Goal: Information Seeking & Learning: Check status

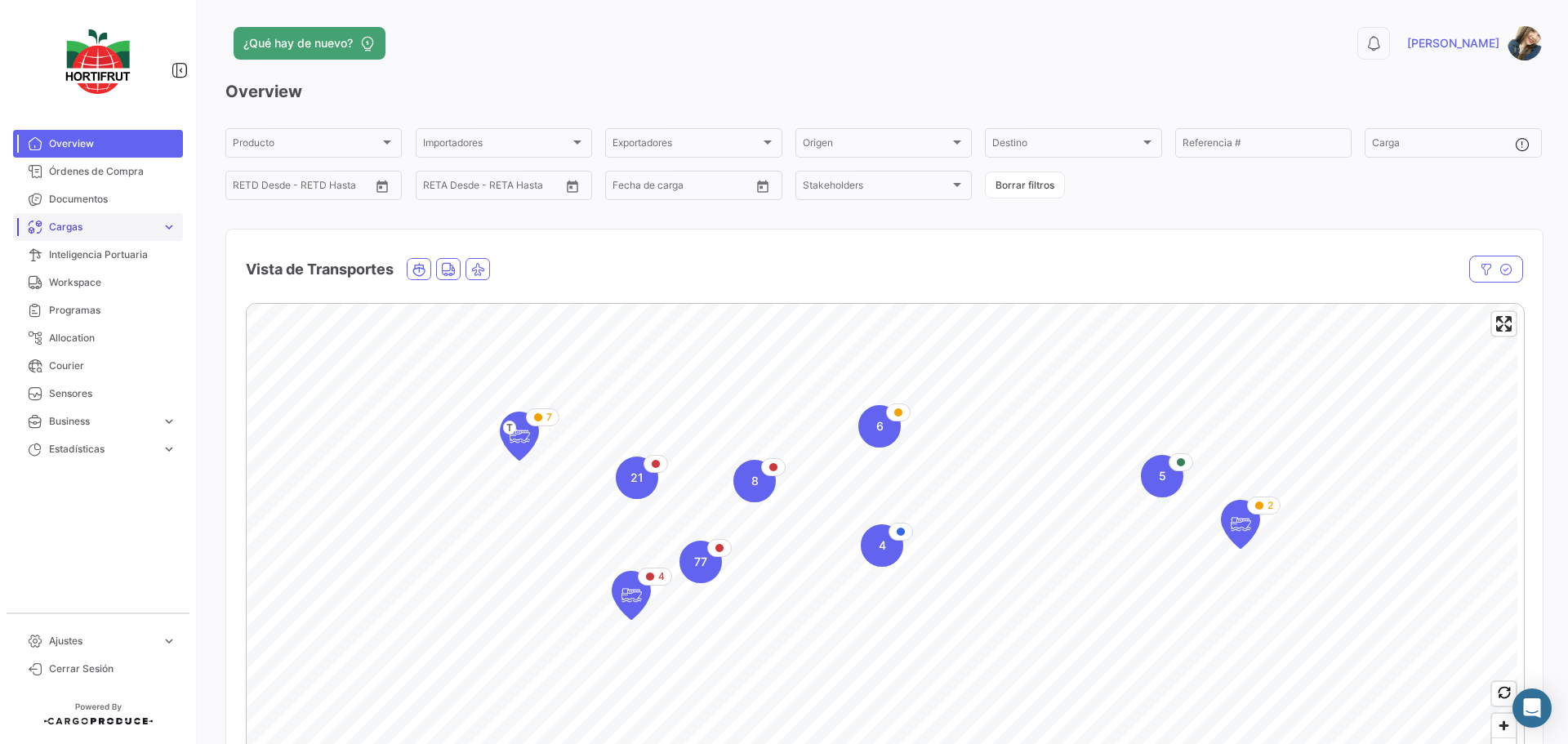
click at [172, 228] on span "expand_more" at bounding box center [169, 227] width 15 height 15
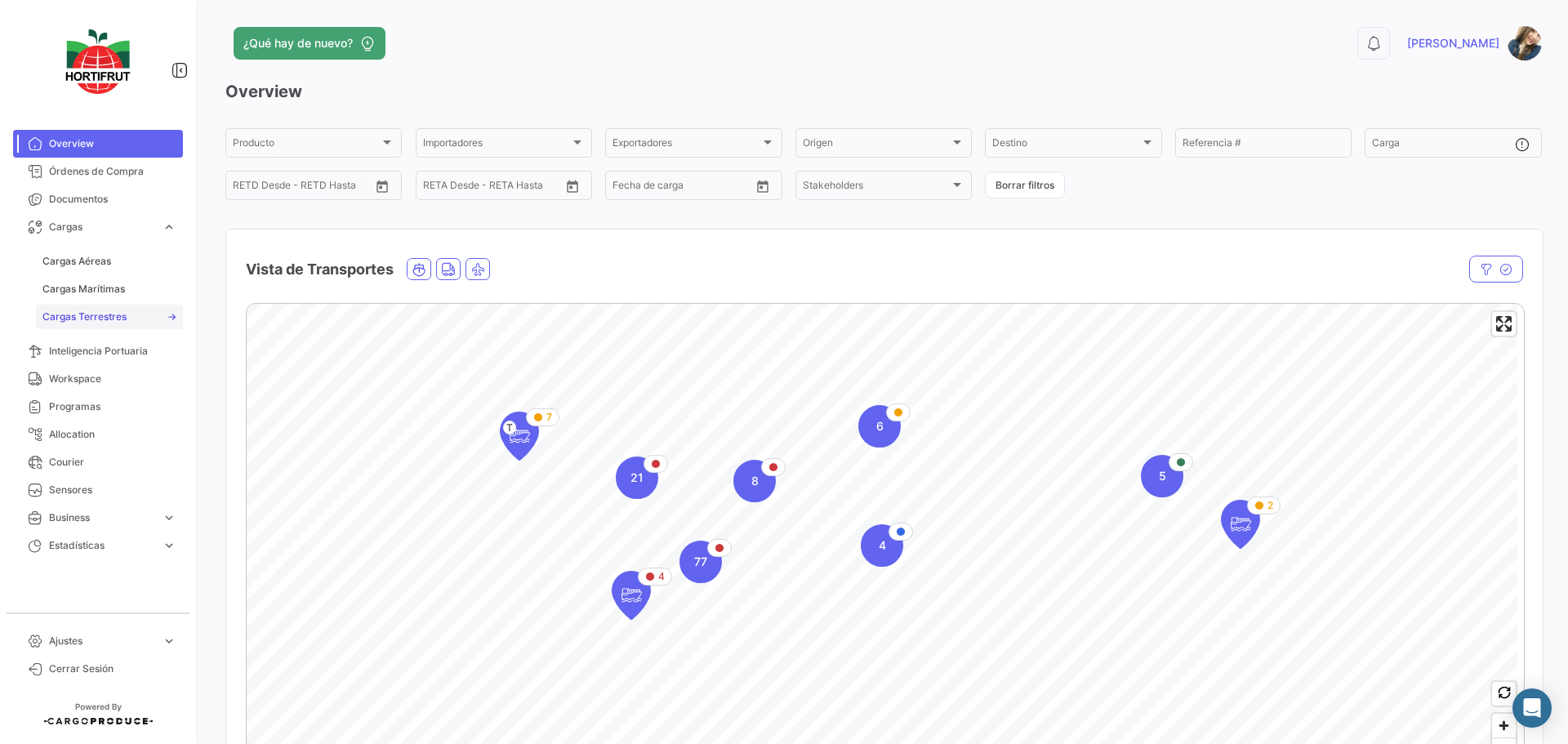
click at [118, 310] on span "Cargas Terrestres" at bounding box center [85, 317] width 85 height 15
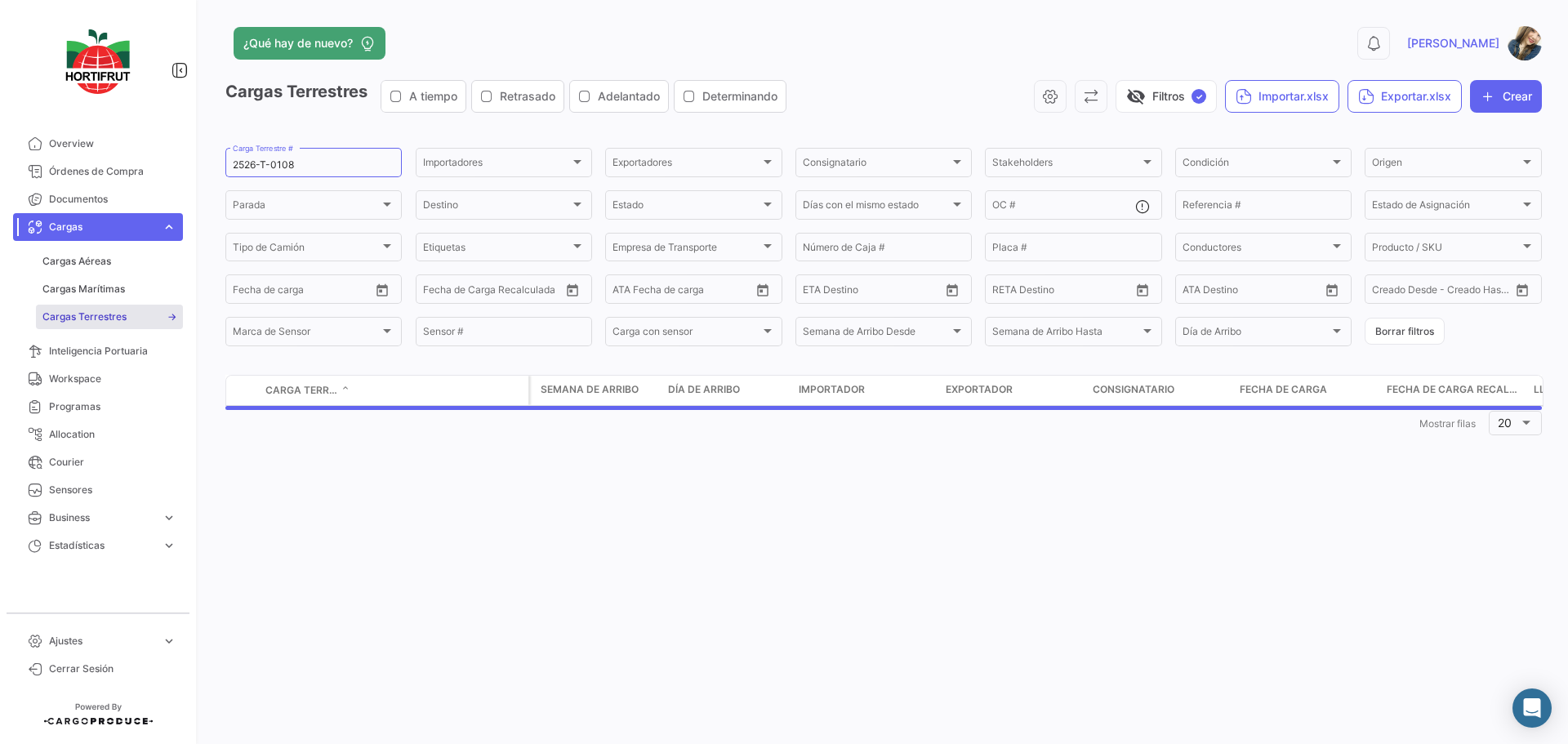
click at [1449, 333] on form "2526-T-0108 Carga Terrestre # Importadores Importadores Exportadores Exportador…" at bounding box center [883, 246] width 1317 height 203
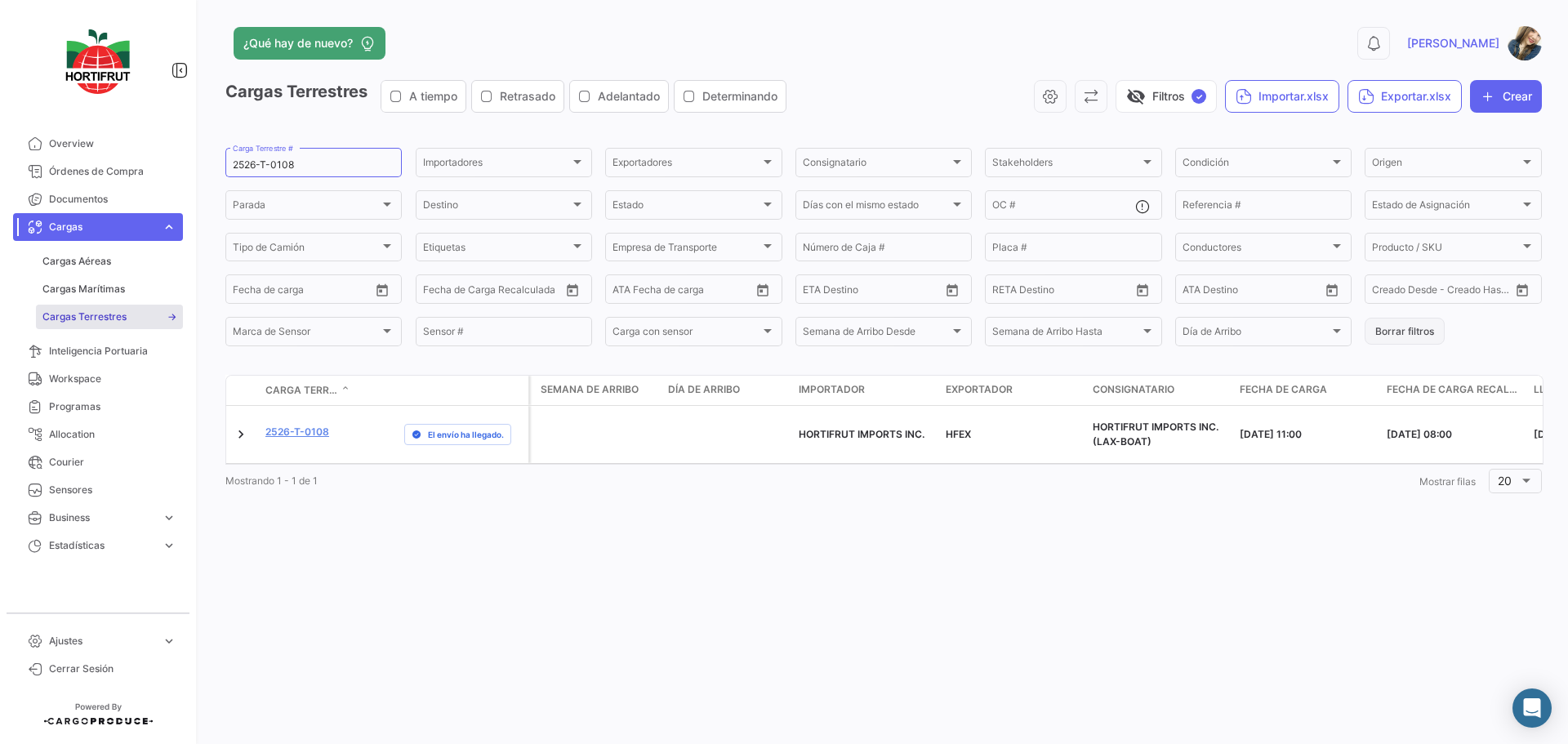
click at [1437, 333] on button "Borrar filtros" at bounding box center [1405, 331] width 80 height 27
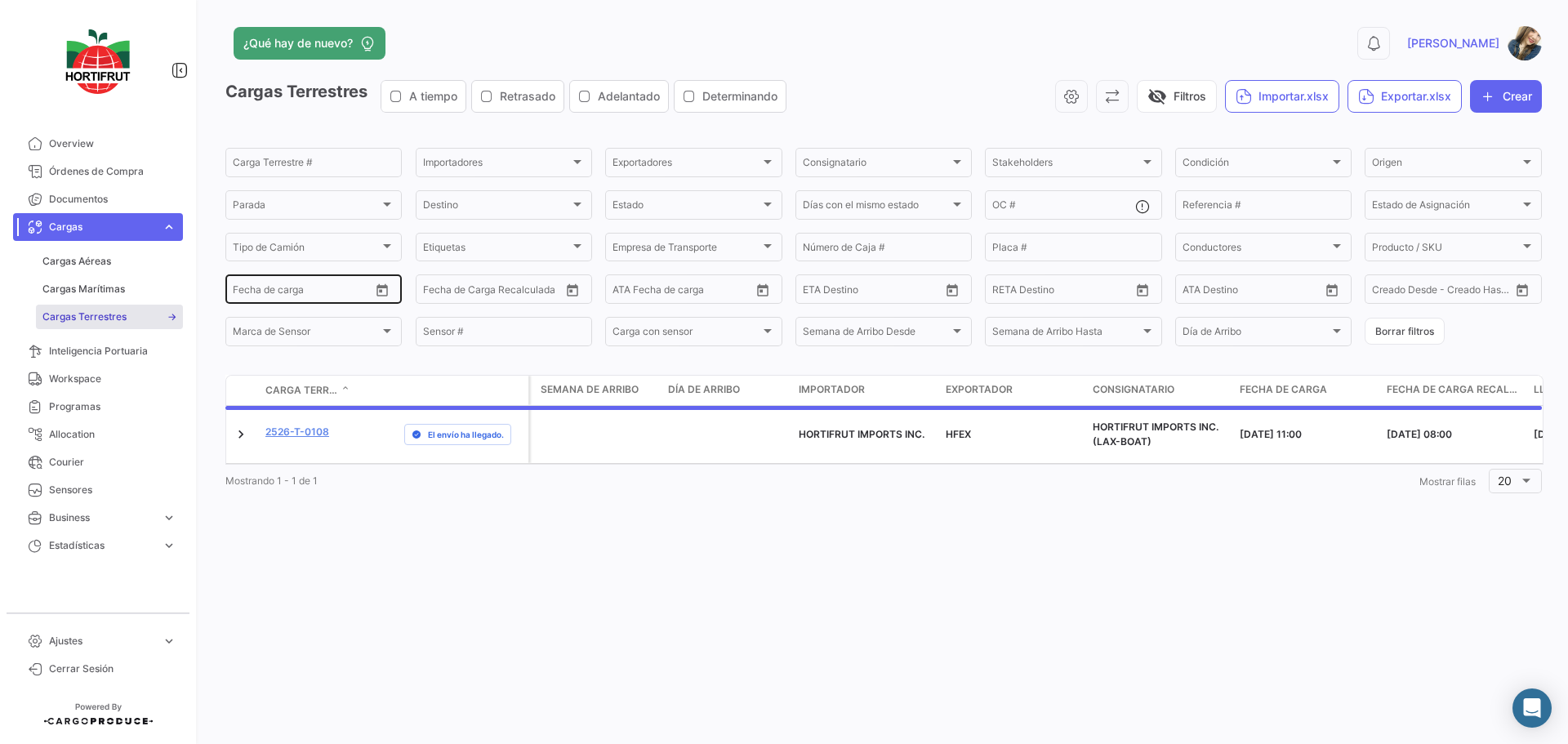
click at [378, 283] on button "Open calendar" at bounding box center [382, 290] width 25 height 25
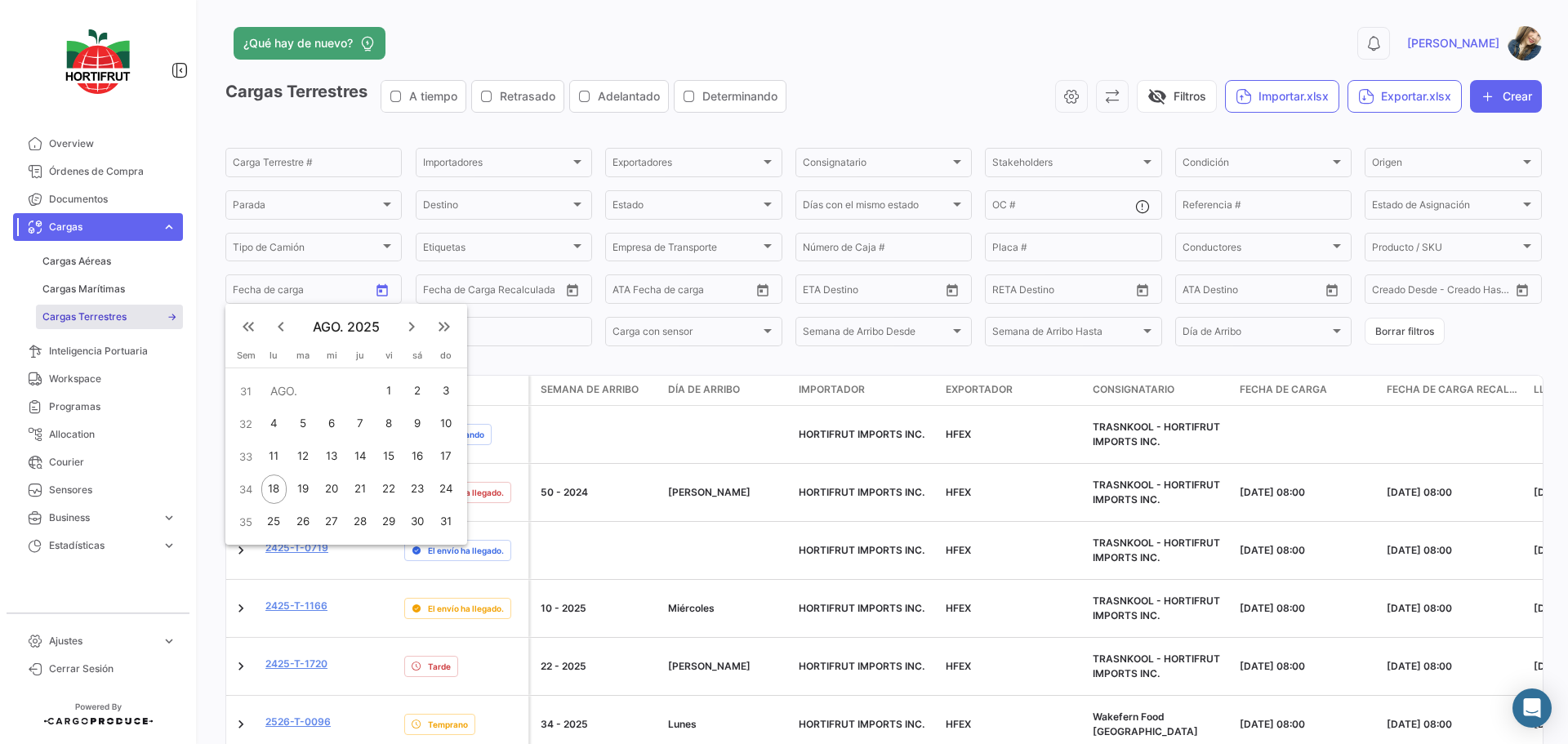
click at [280, 461] on div "11" at bounding box center [273, 456] width 26 height 29
type input "[DATE]"
click at [278, 487] on div "18" at bounding box center [273, 489] width 26 height 29
type input "[DATE]"
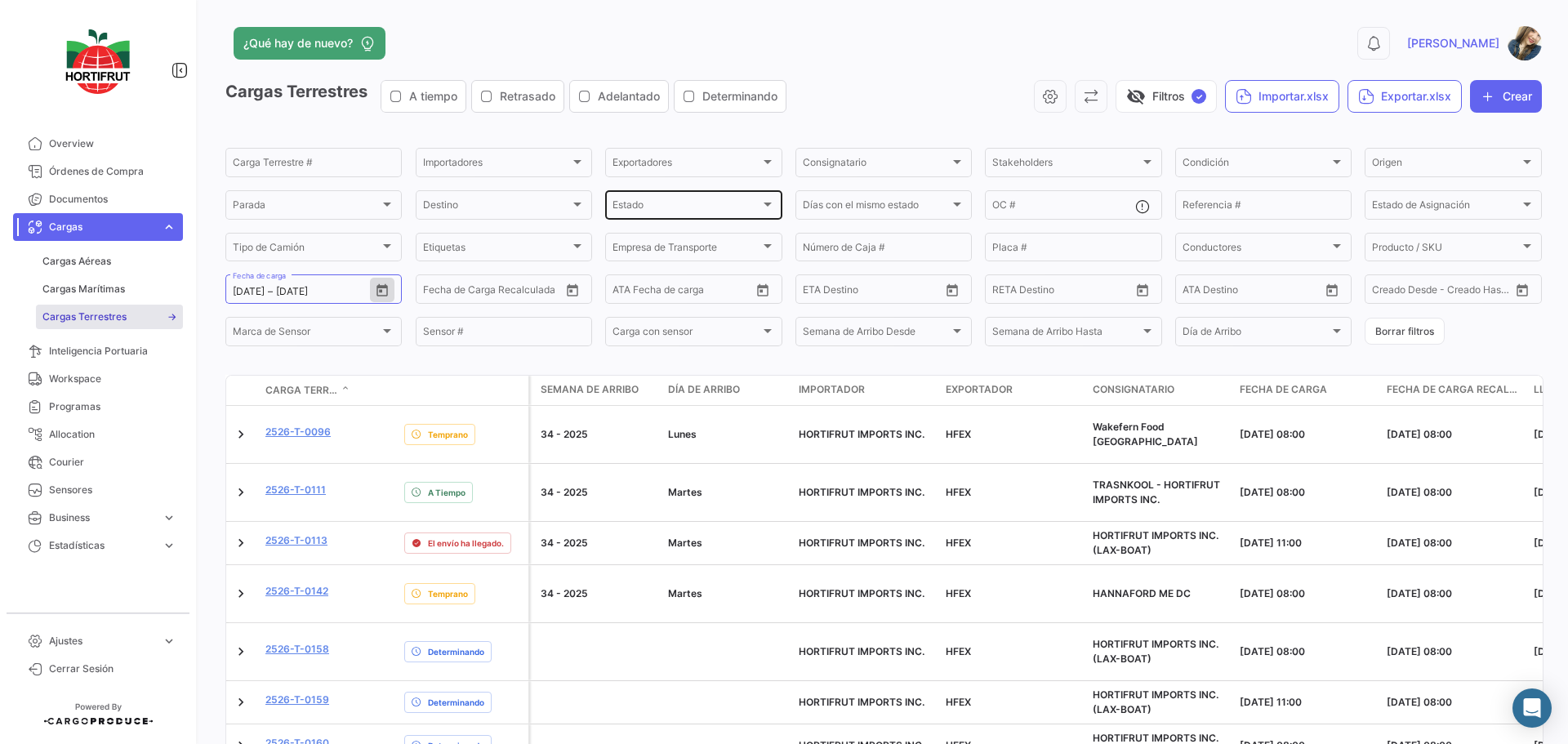
click at [709, 205] on div "Estado" at bounding box center [685, 207] width 147 height 12
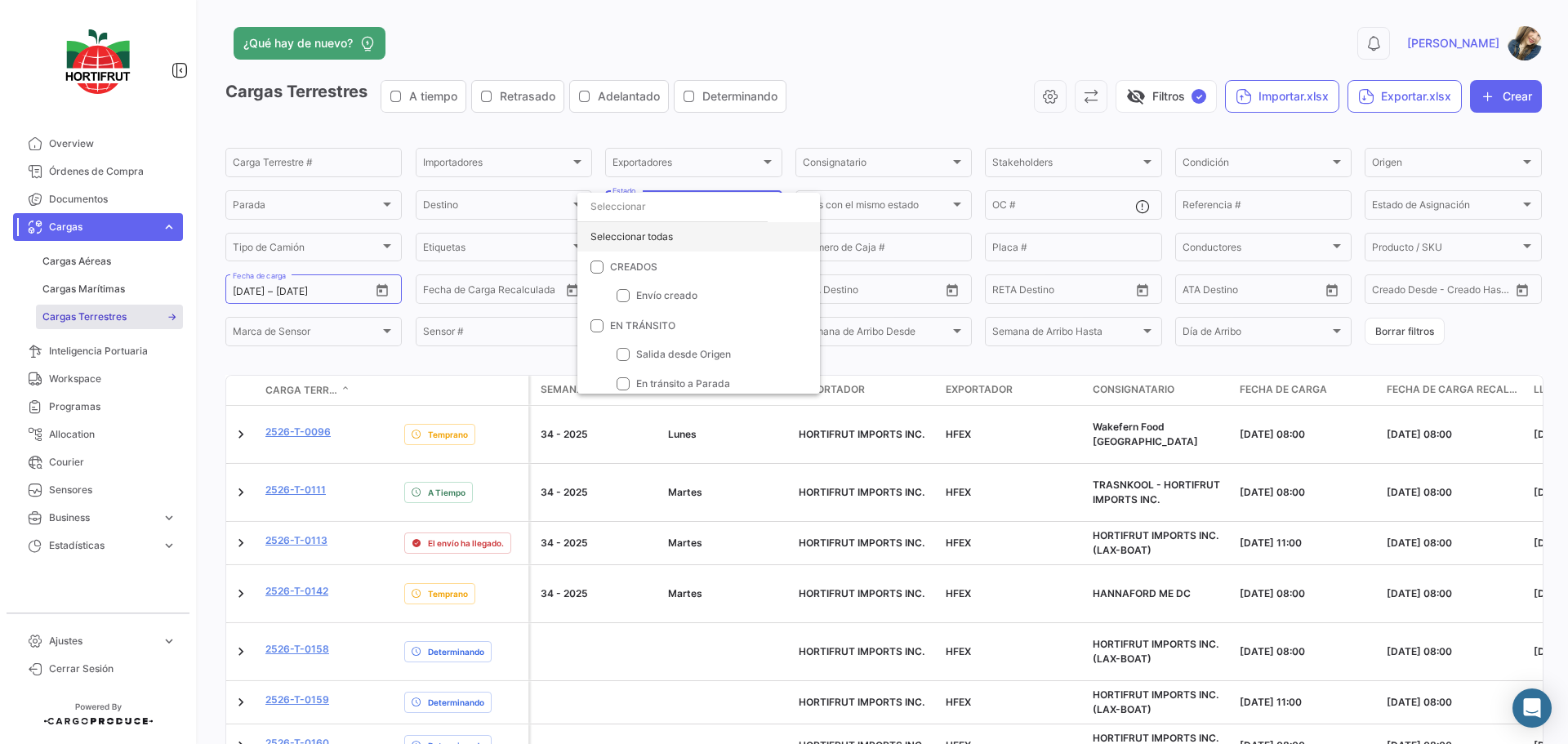
click at [704, 227] on div "Seleccionar todas" at bounding box center [699, 236] width 243 height 29
checkbox input "true"
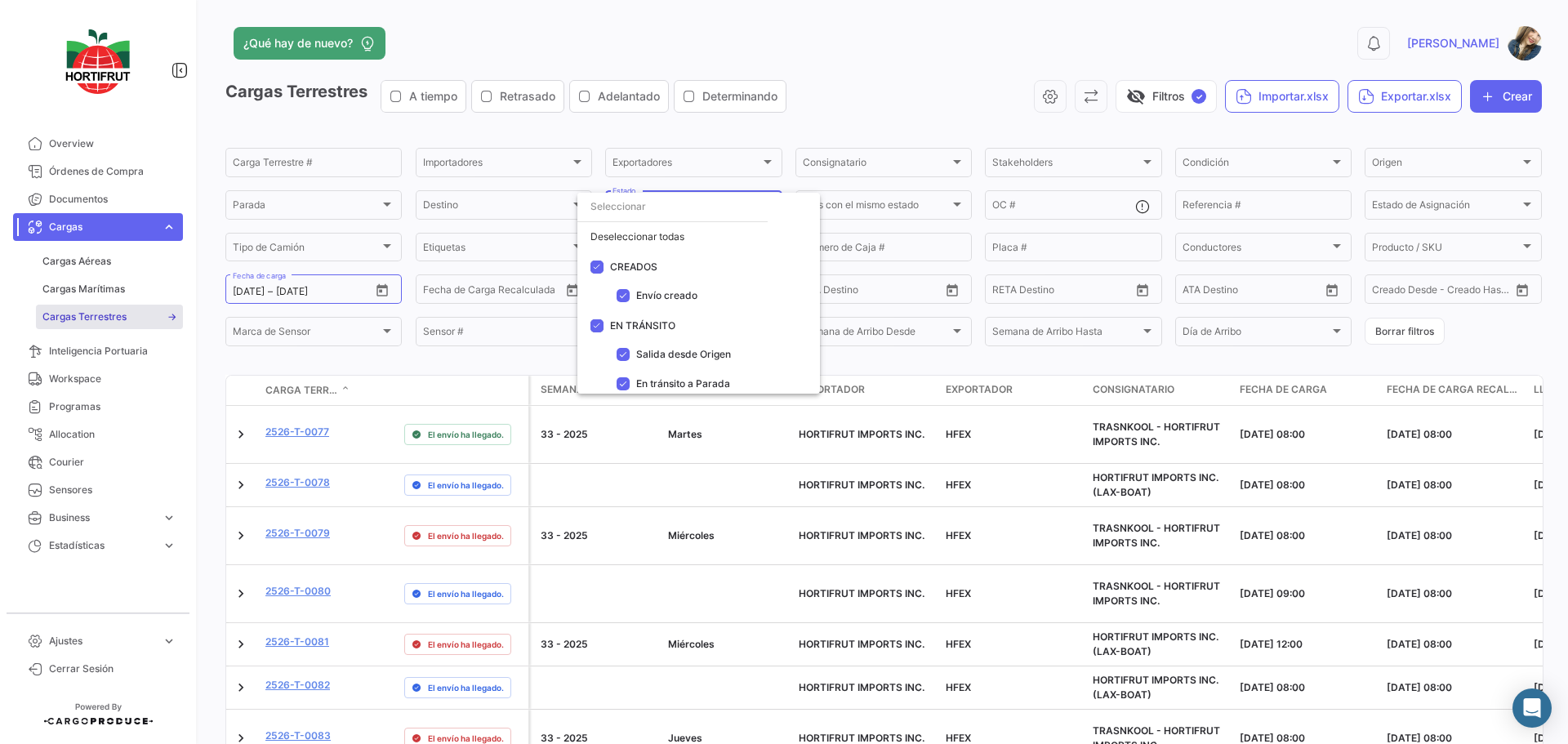
click at [423, 270] on div at bounding box center [784, 372] width 1568 height 744
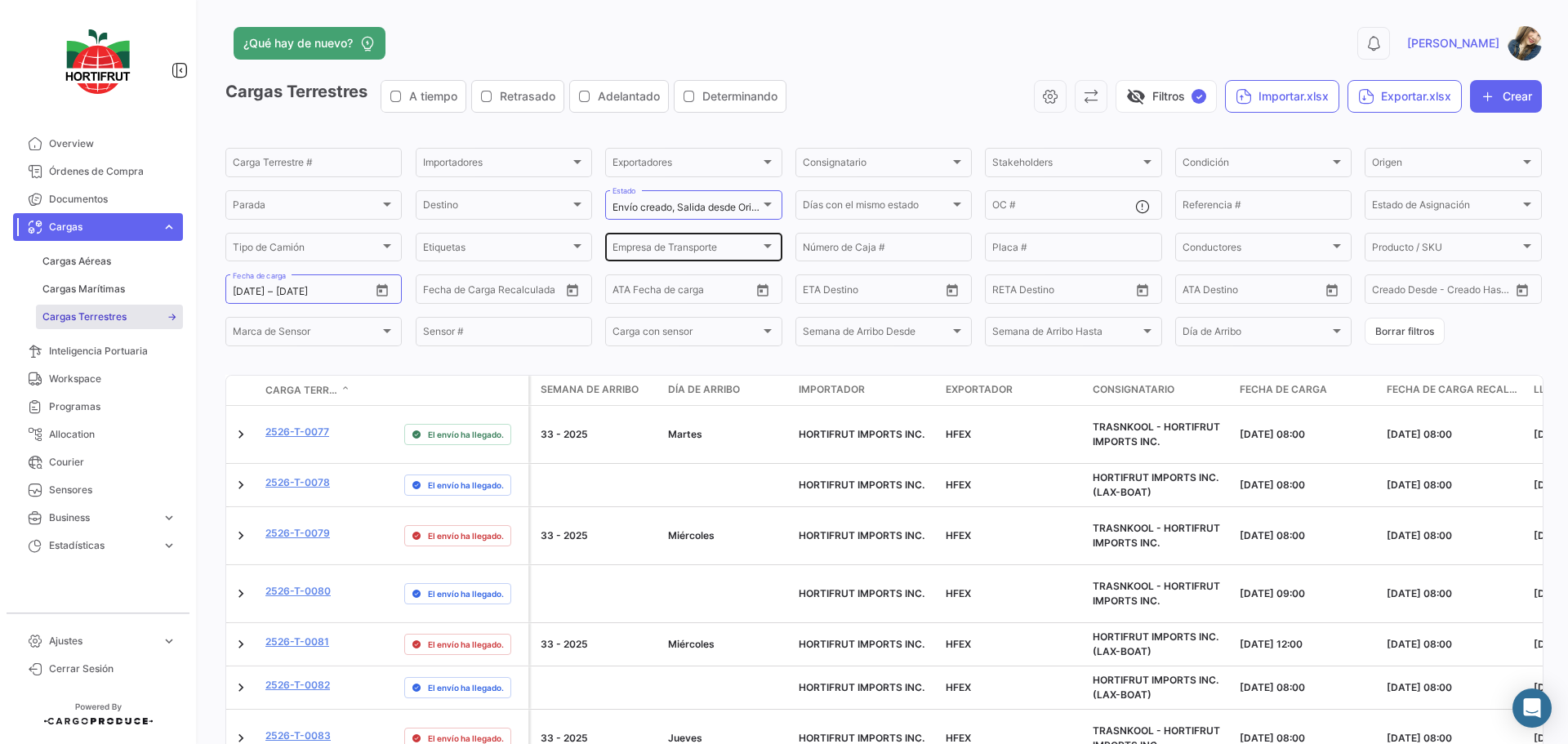
click at [712, 256] on div "Empresa de Transporte Empresa de Transporte" at bounding box center [693, 246] width 162 height 31
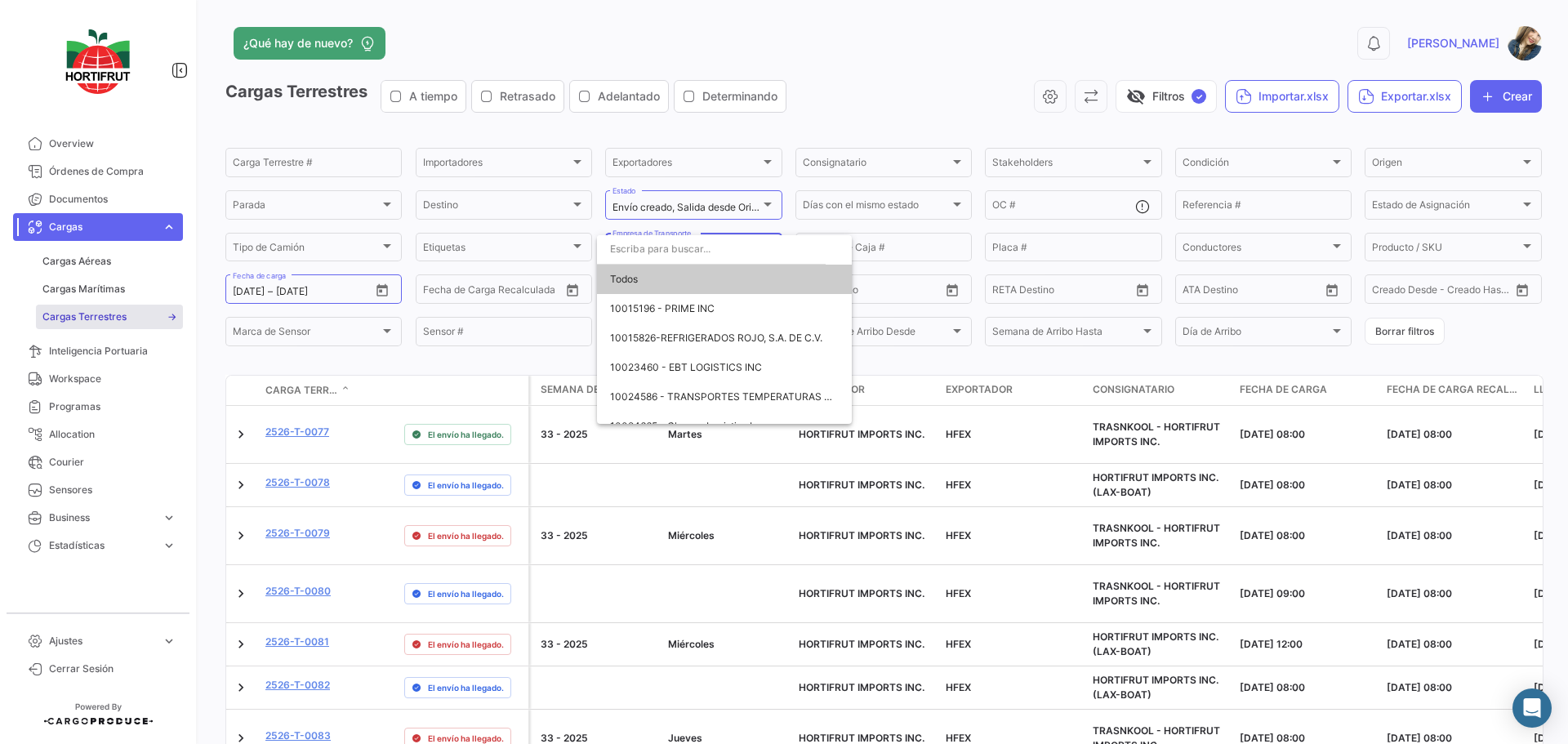
click at [712, 256] on input "dropdown search" at bounding box center [711, 249] width 229 height 29
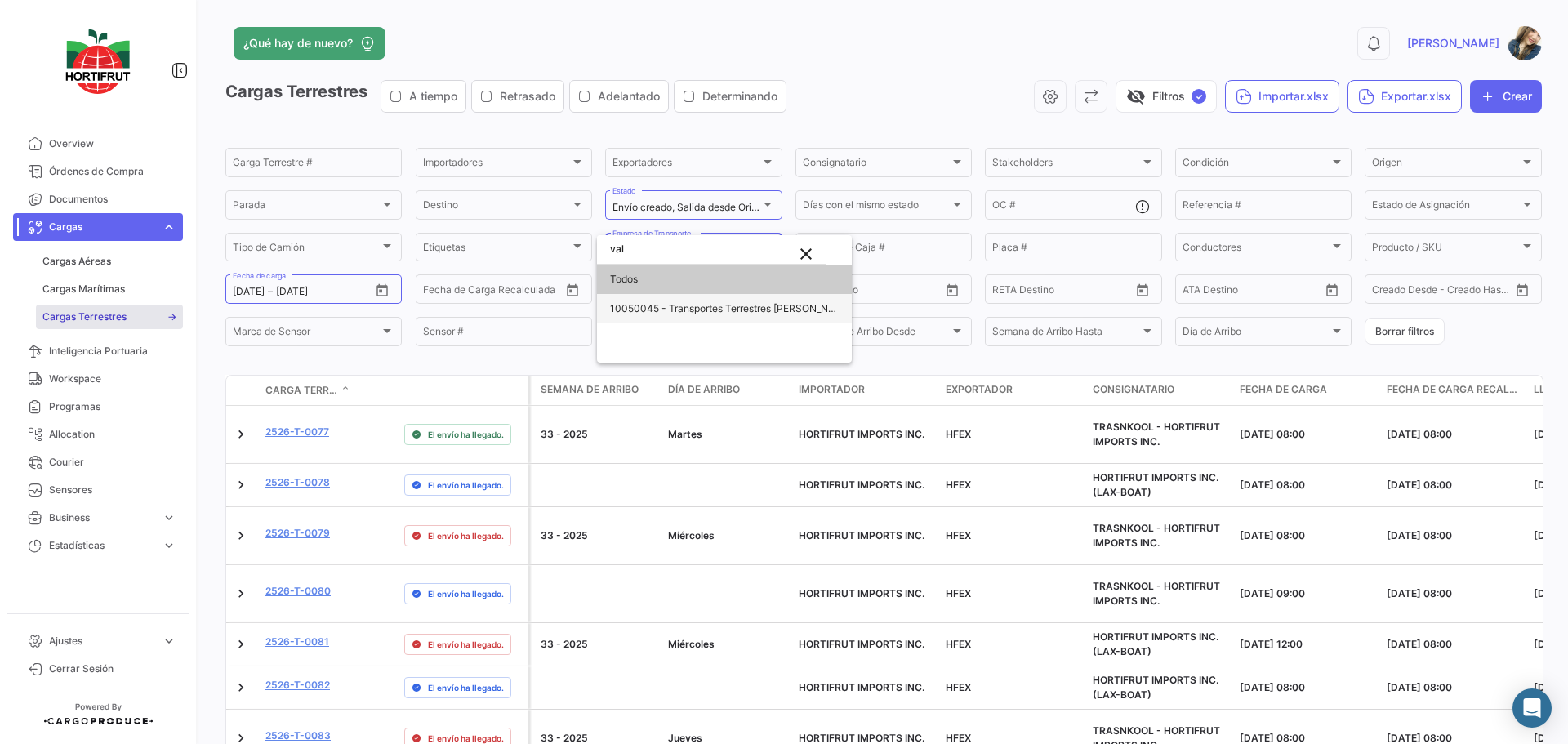
type input "val"
click at [708, 298] on span "10050045 - Transportes Terrestres [PERSON_NAME]" at bounding box center [724, 308] width 229 height 29
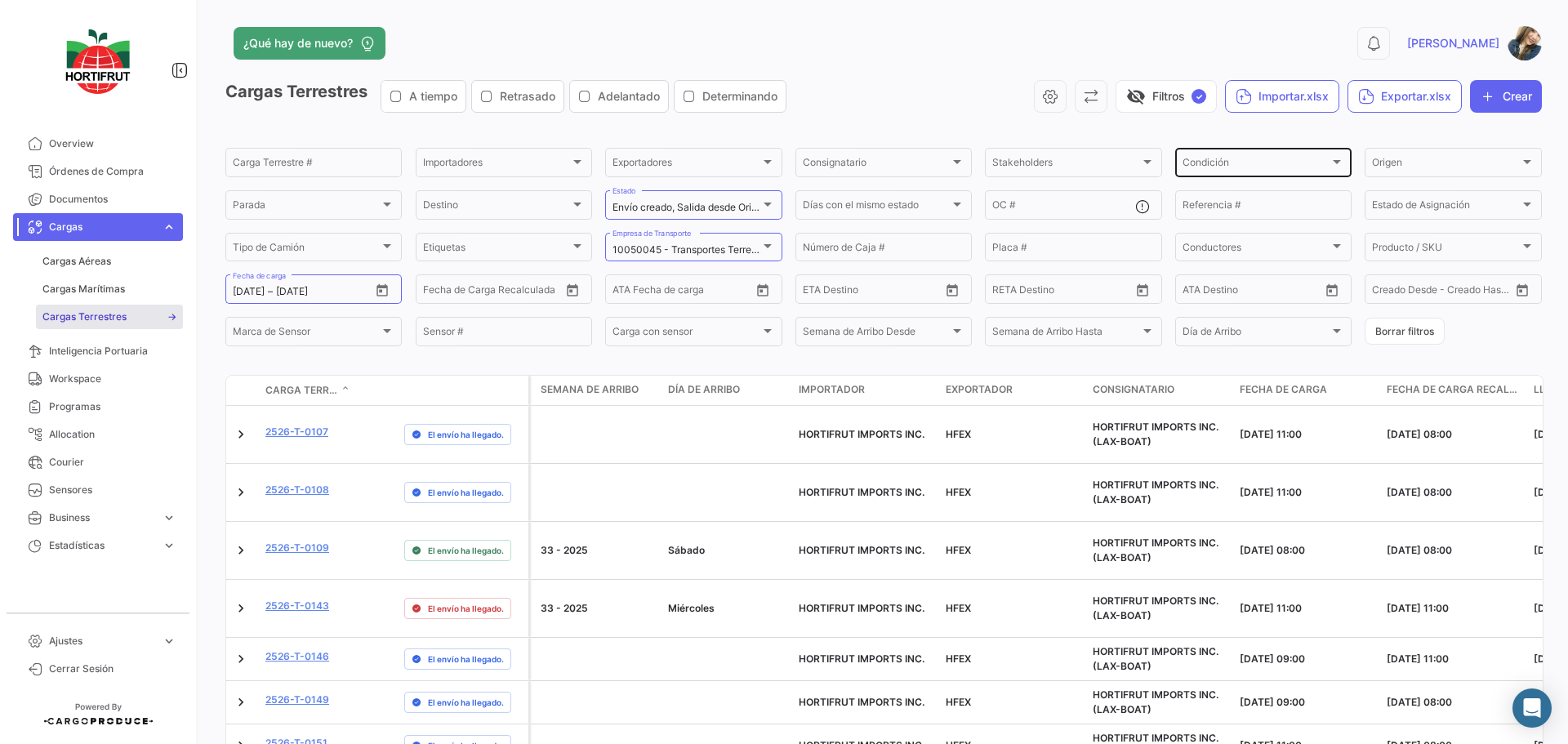
click at [1270, 162] on div "Condición" at bounding box center [1256, 165] width 147 height 12
click at [1229, 185] on div "Seleccionar todas" at bounding box center [1266, 194] width 243 height 29
checkbox input "true"
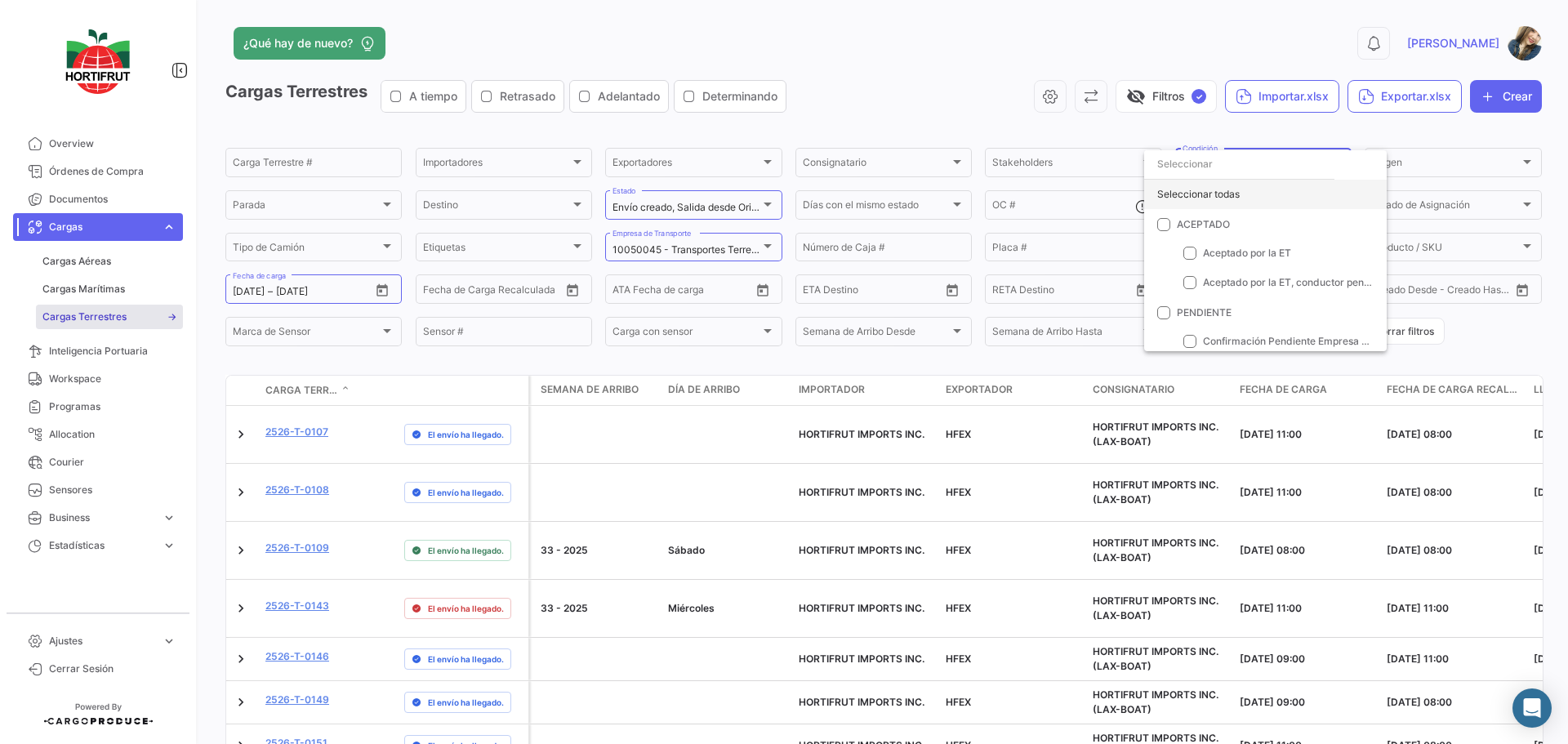
checkbox input "true"
click at [483, 360] on div at bounding box center [784, 372] width 1568 height 744
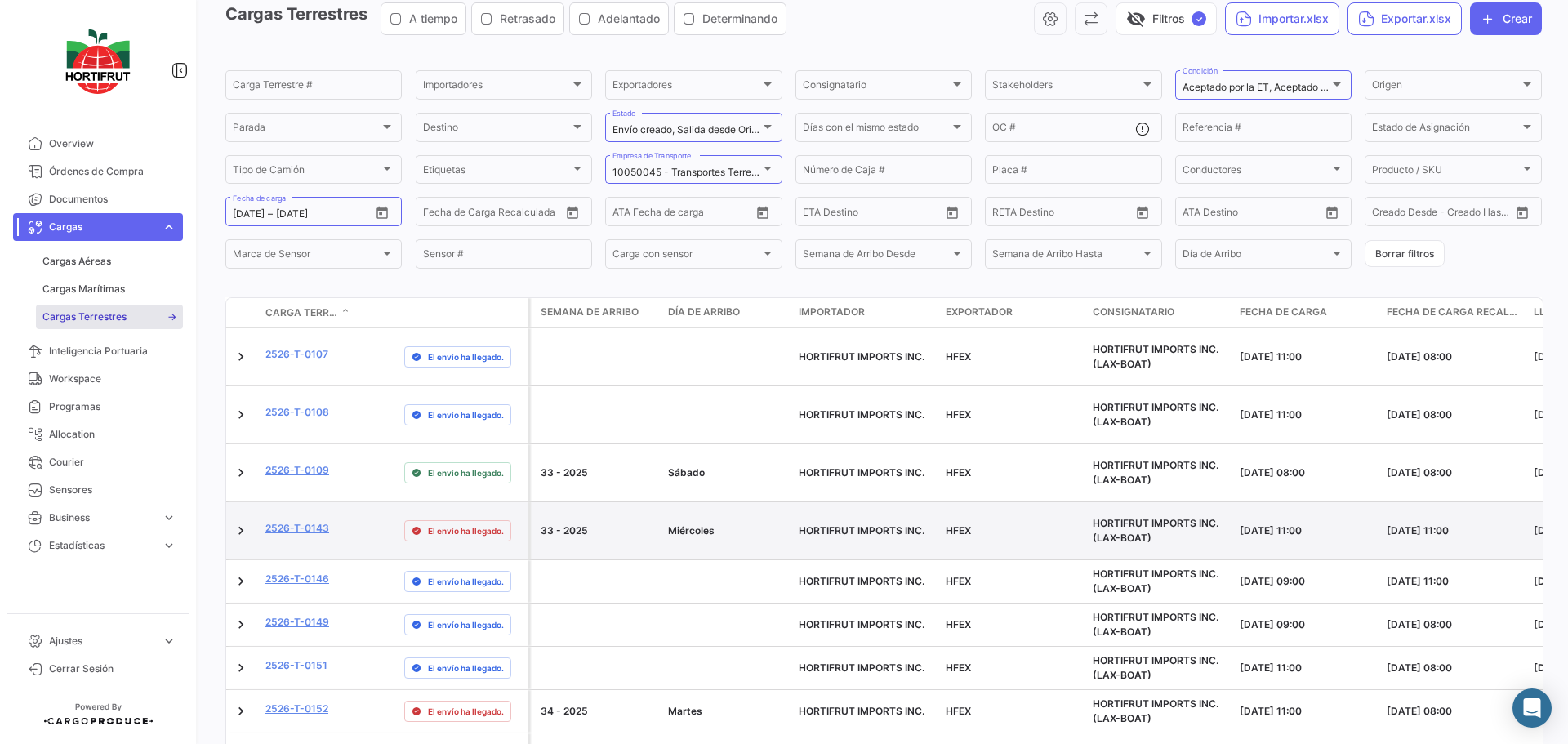
scroll to position [137, 0]
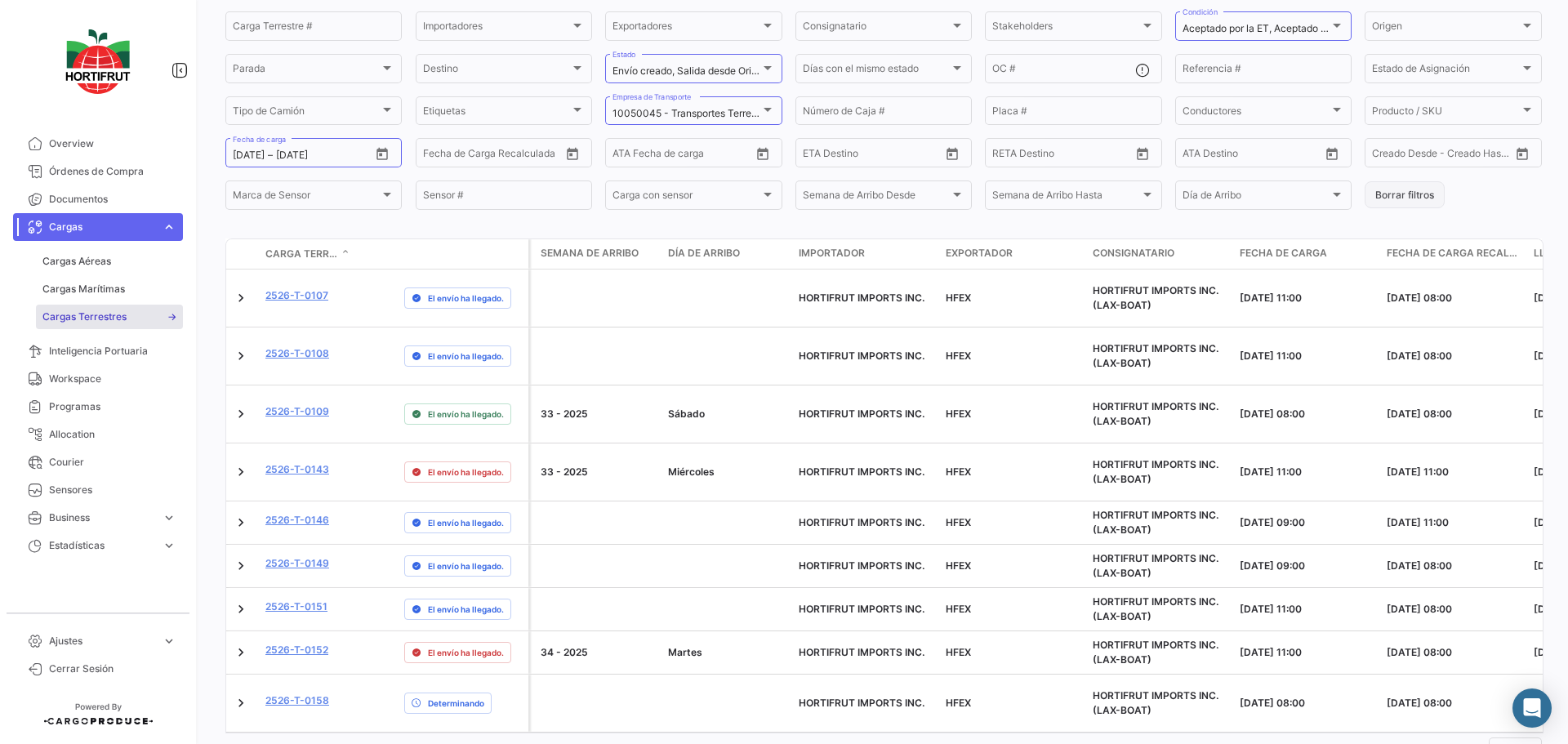
drag, startPoint x: 1390, startPoint y: 196, endPoint x: 1373, endPoint y: 194, distance: 17.1
click at [1390, 196] on button "Borrar filtros" at bounding box center [1405, 195] width 80 height 27
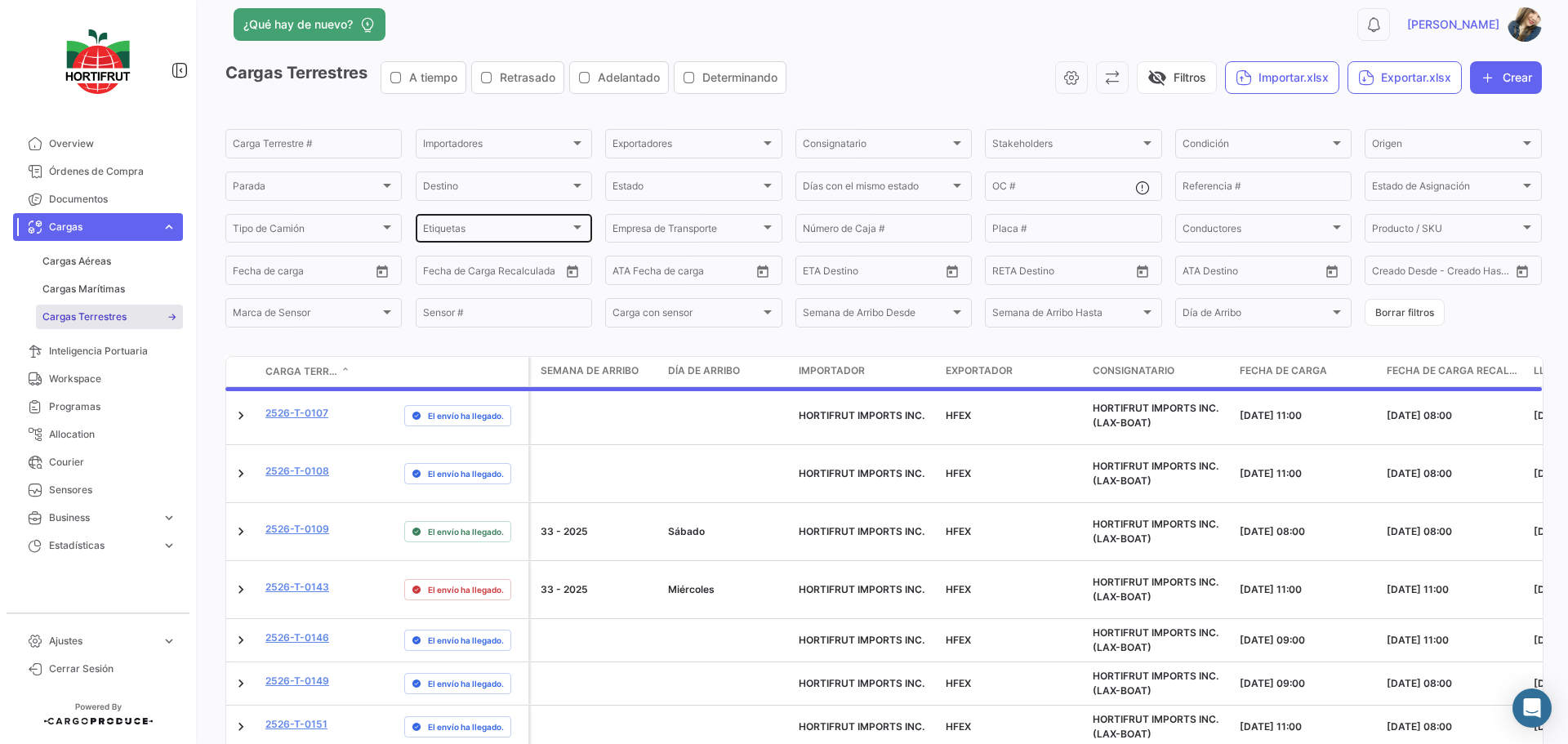
scroll to position [0, 0]
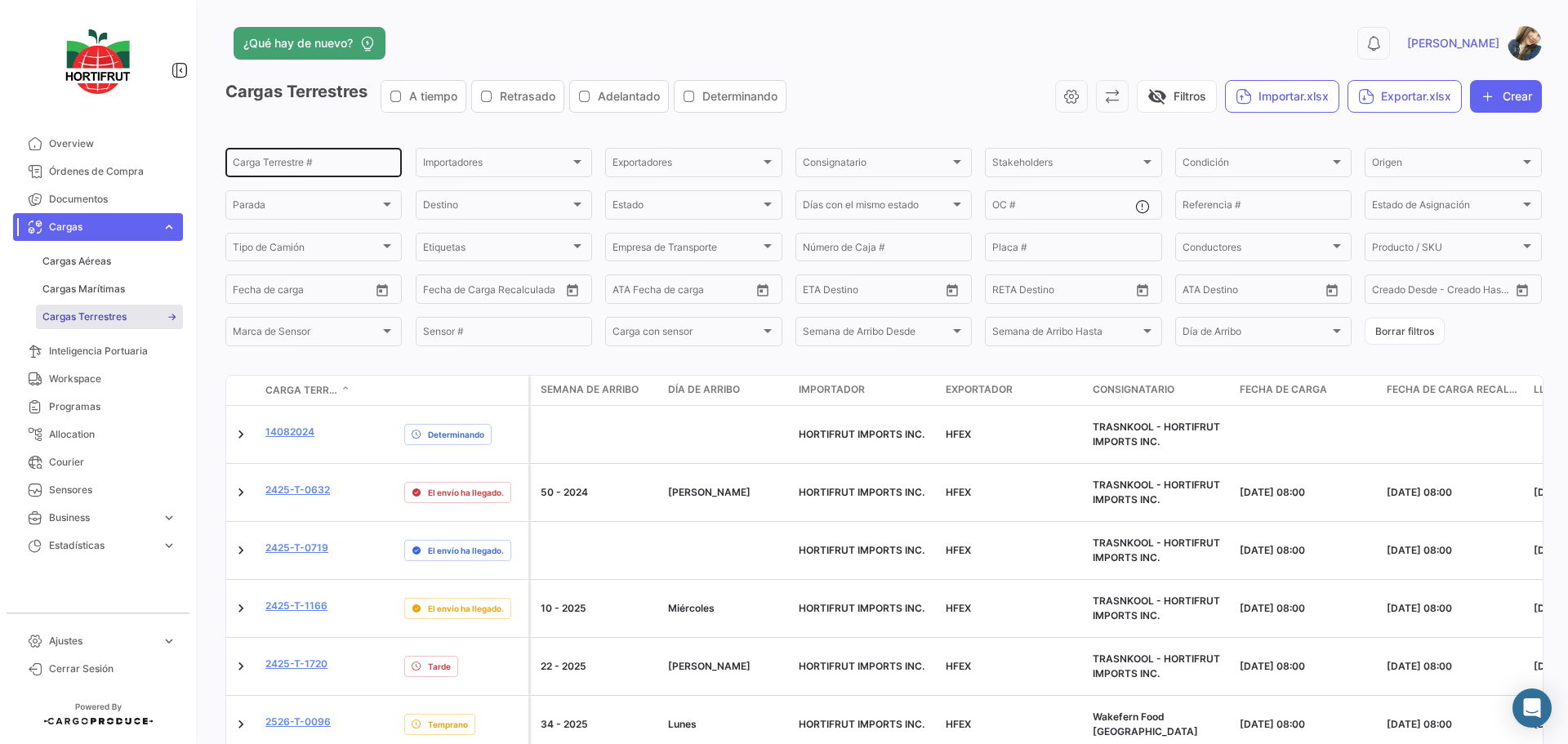
click at [288, 165] on input "Carga Terrestre #" at bounding box center [313, 165] width 162 height 12
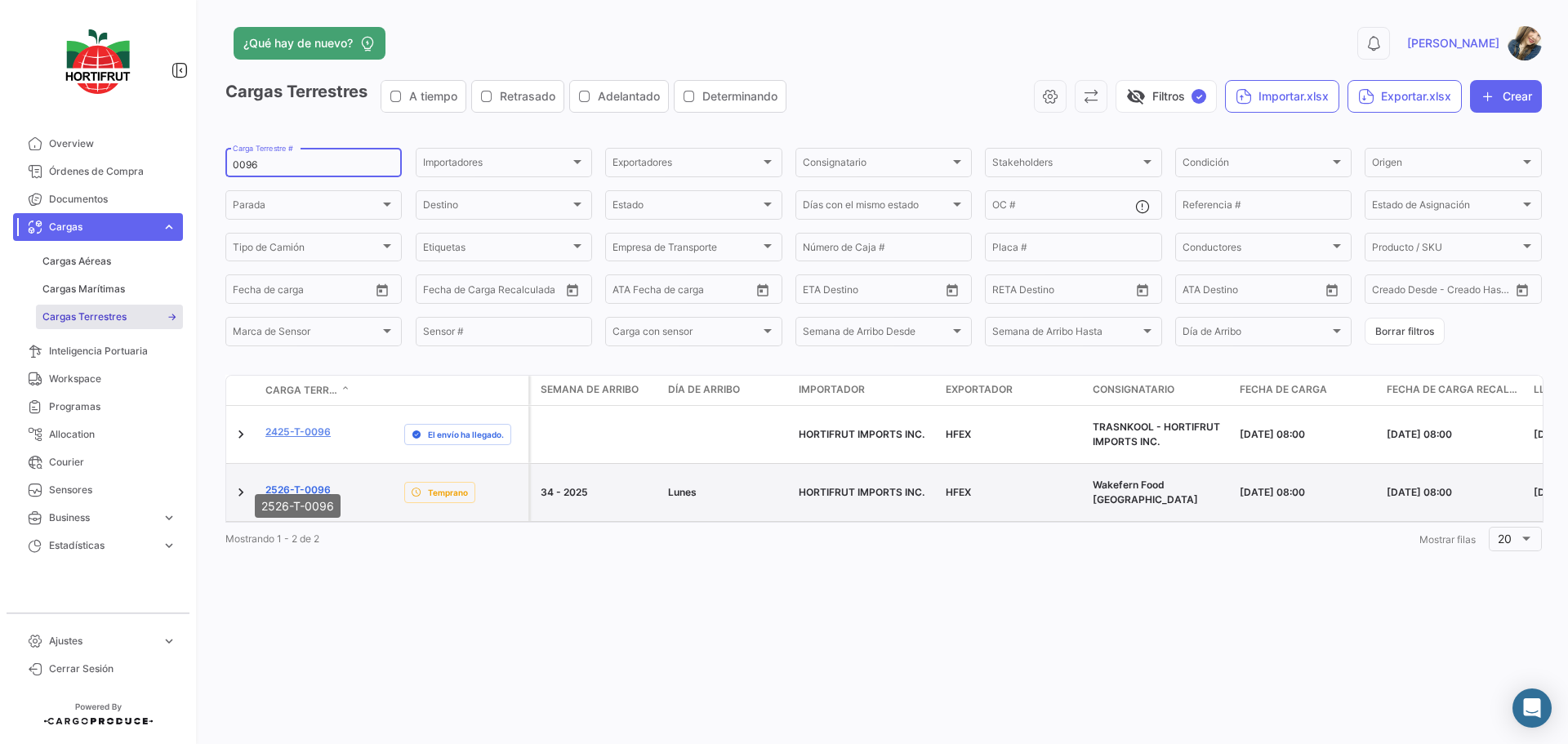
type input "0096"
click at [326, 482] on link "2526-T-0096" at bounding box center [298, 490] width 65 height 15
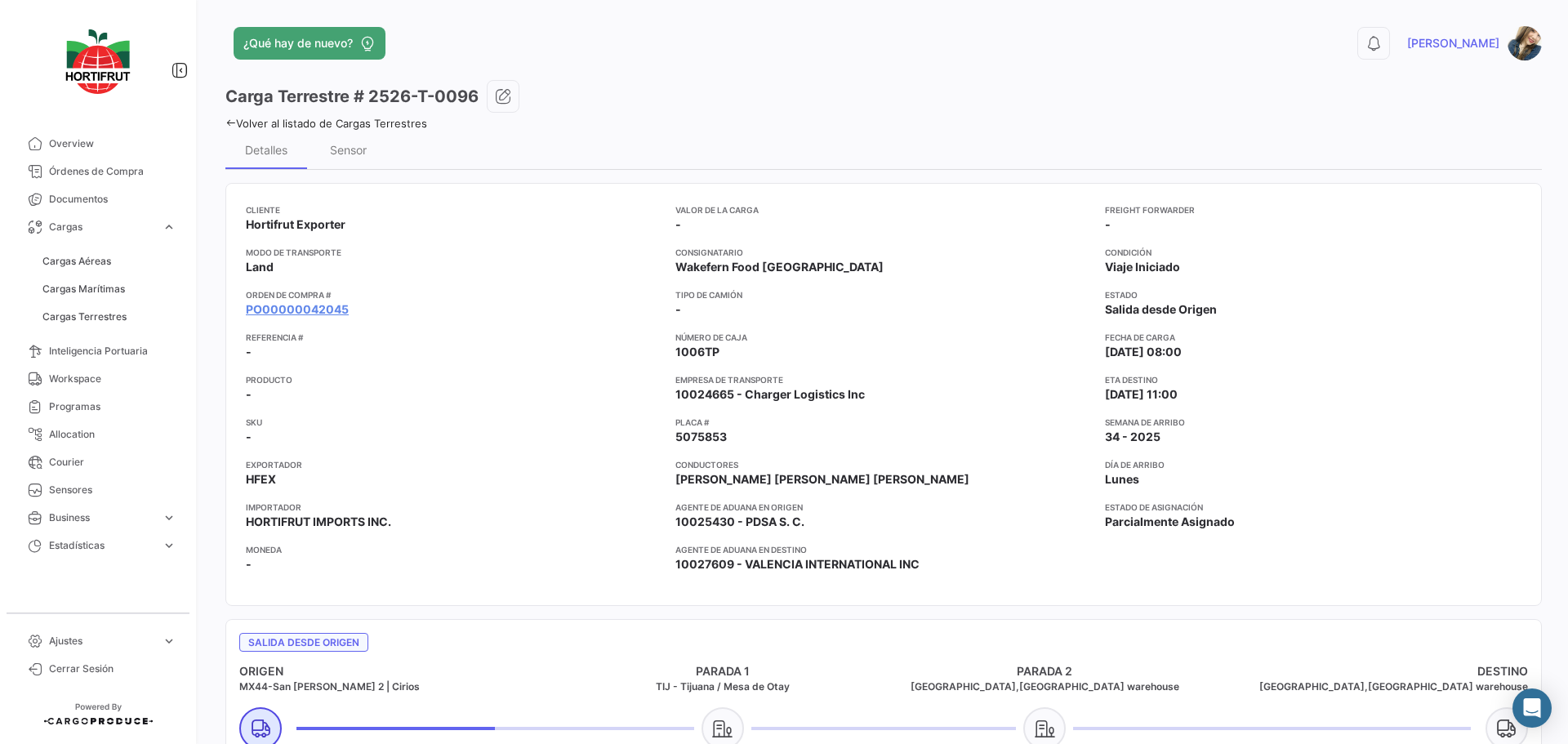
click at [394, 123] on link "Volver al listado de Cargas Terrestres" at bounding box center [326, 123] width 201 height 13
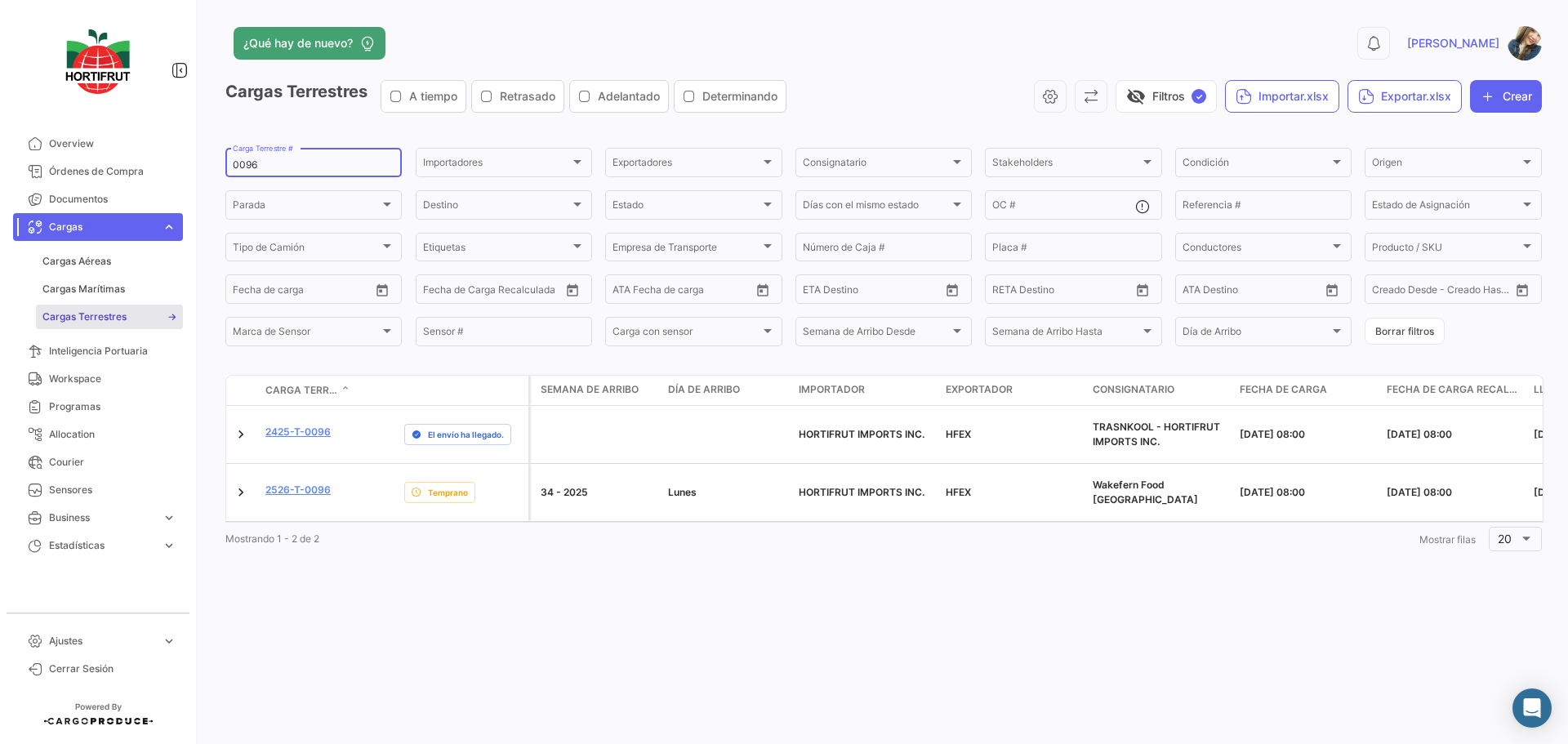
click at [269, 168] on input "0096" at bounding box center [313, 165] width 162 height 12
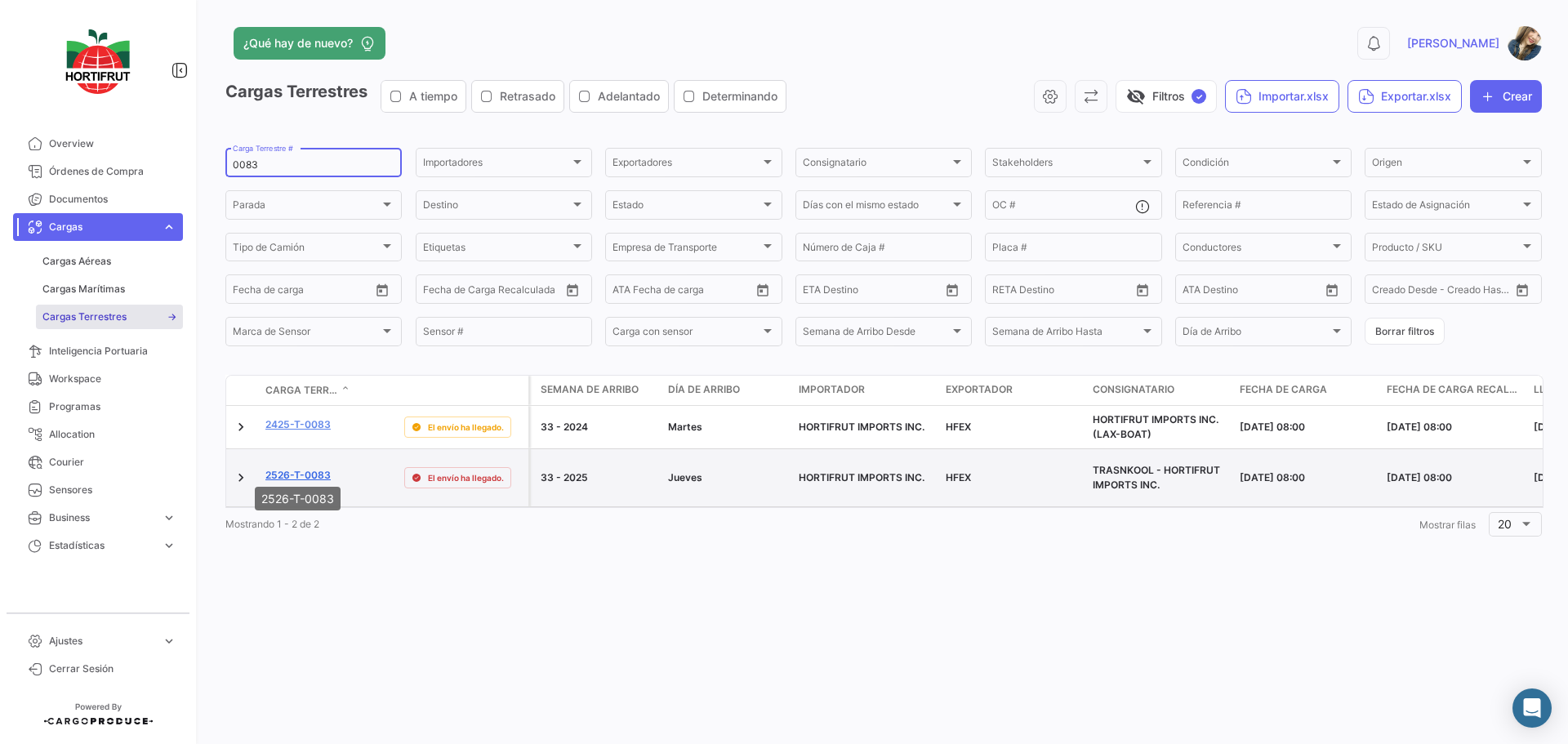
type input "0083"
click at [298, 468] on link "2526-T-0083" at bounding box center [298, 476] width 65 height 15
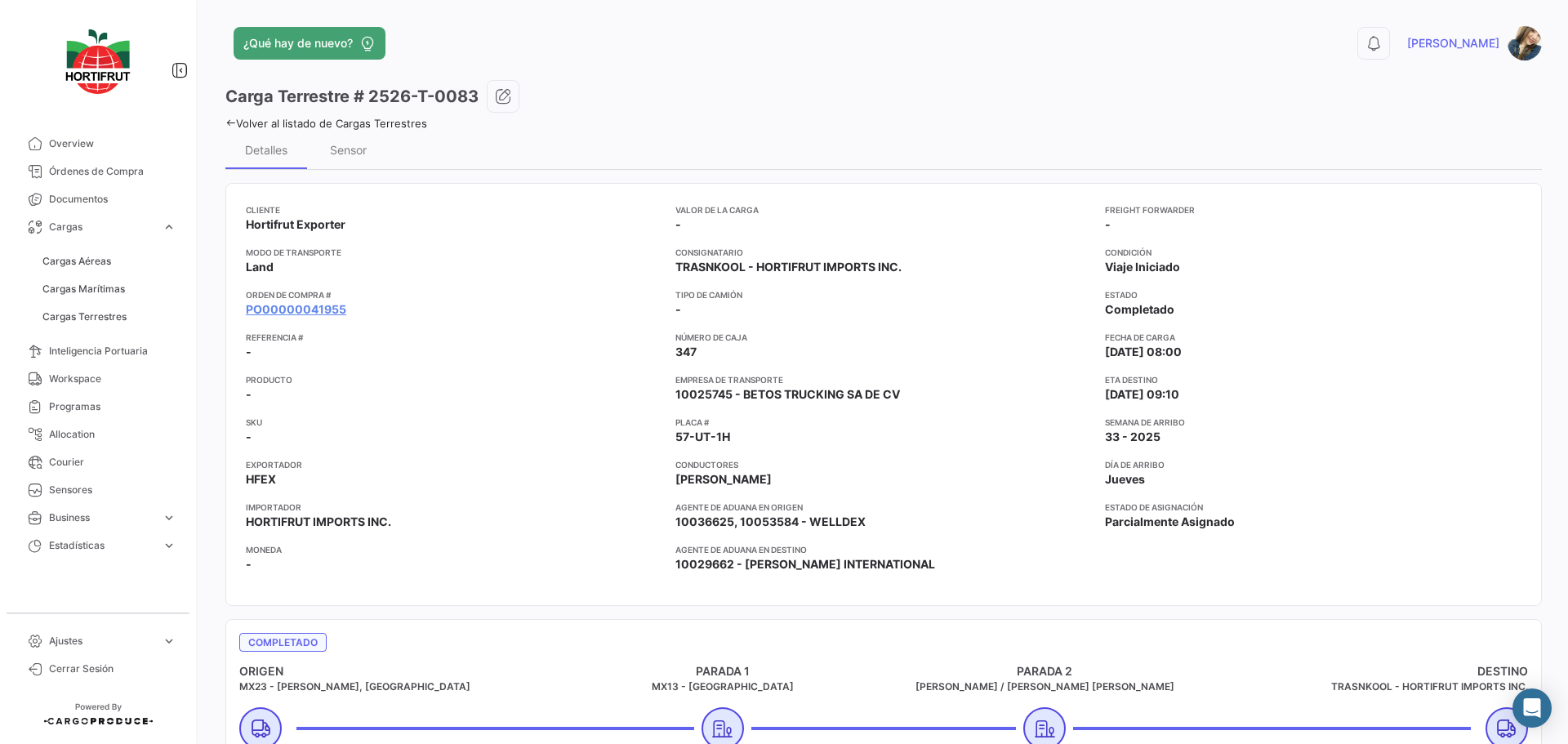
click at [409, 120] on link "Volver al listado de Cargas Terrestres" at bounding box center [326, 123] width 201 height 13
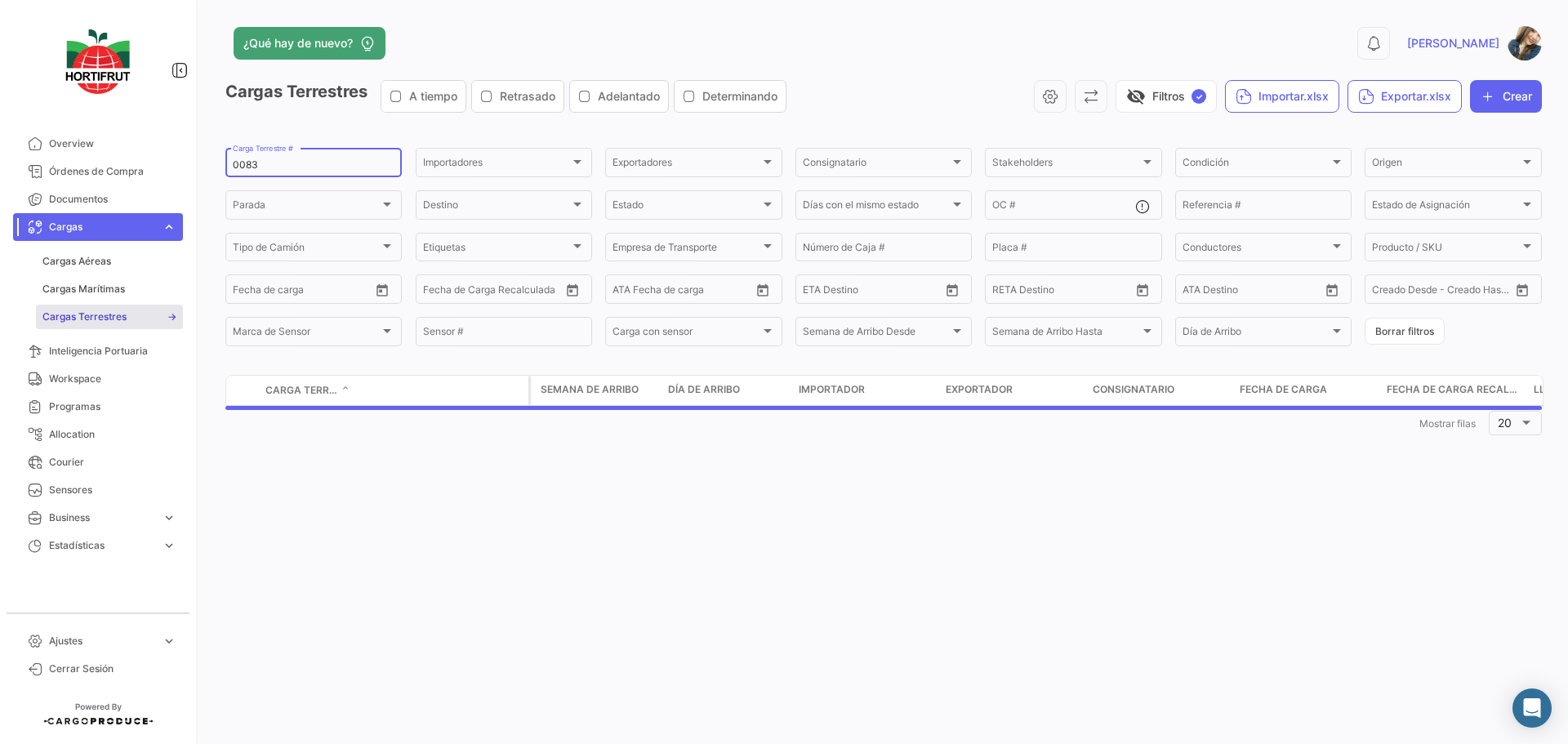
click at [302, 164] on input "0083" at bounding box center [313, 165] width 162 height 12
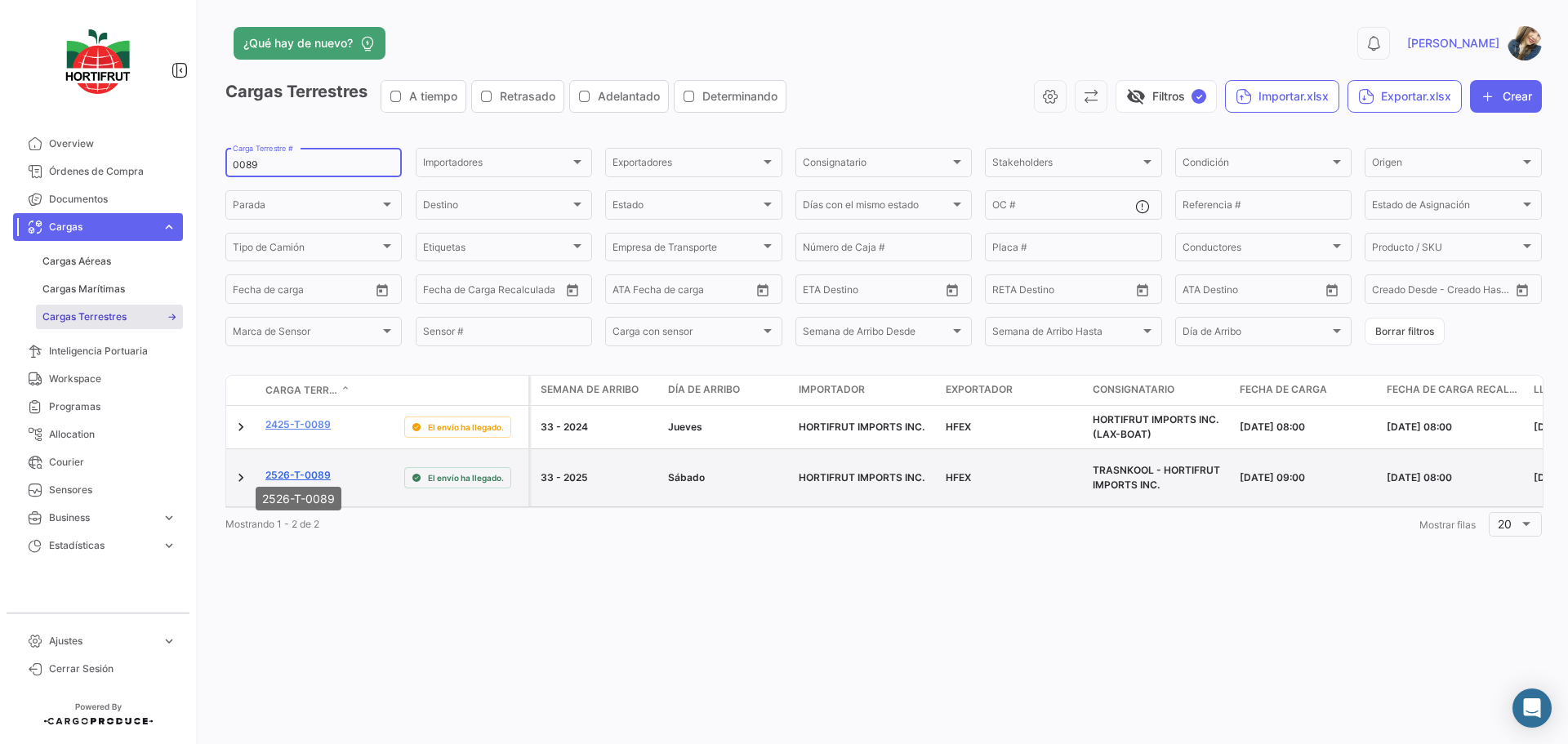
type input "0089"
click at [322, 468] on link "2526-T-0089" at bounding box center [298, 476] width 65 height 15
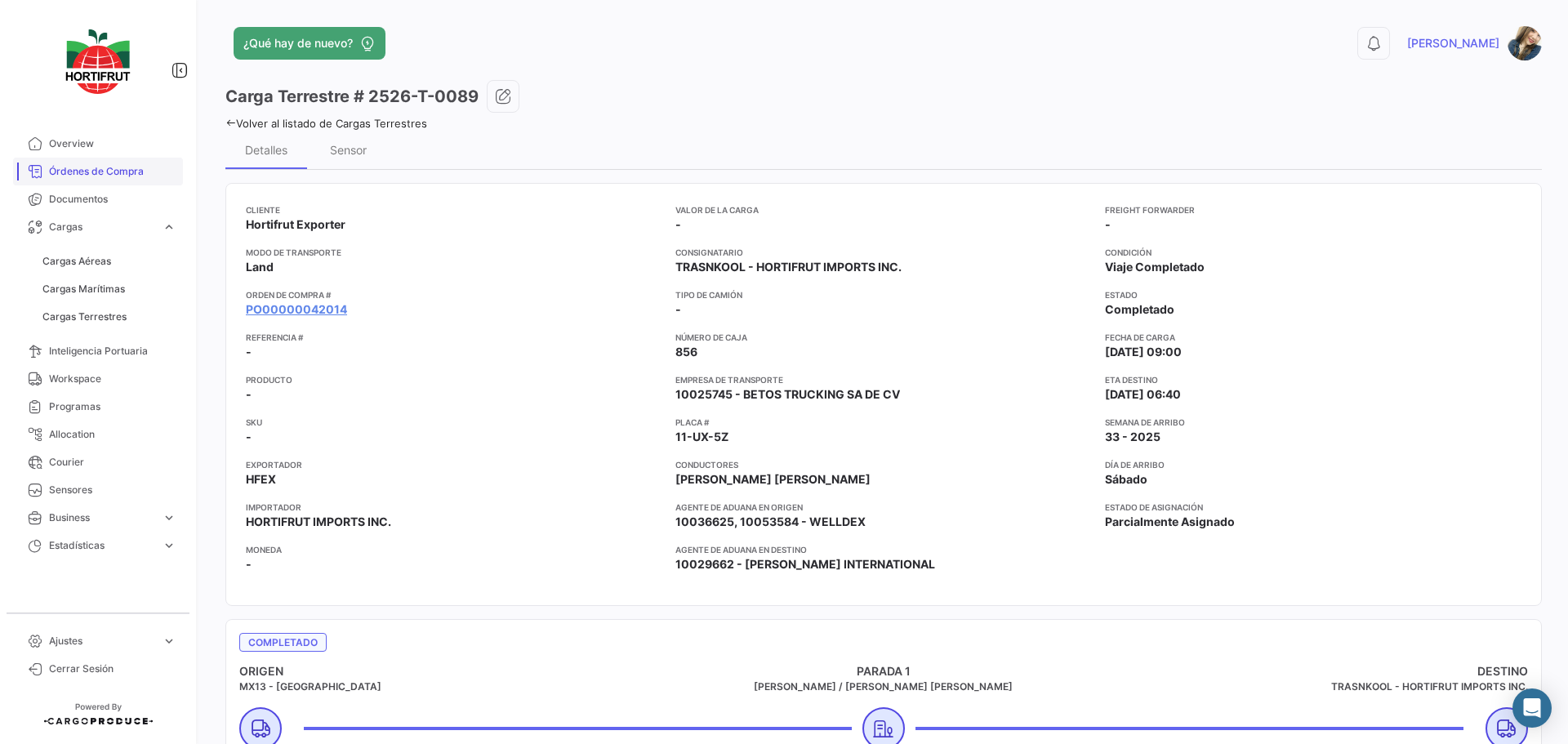
drag, startPoint x: 372, startPoint y: 123, endPoint x: 58, endPoint y: 163, distance: 316.5
click at [372, 123] on link "Volver al listado de Cargas Terrestres" at bounding box center [326, 123] width 201 height 13
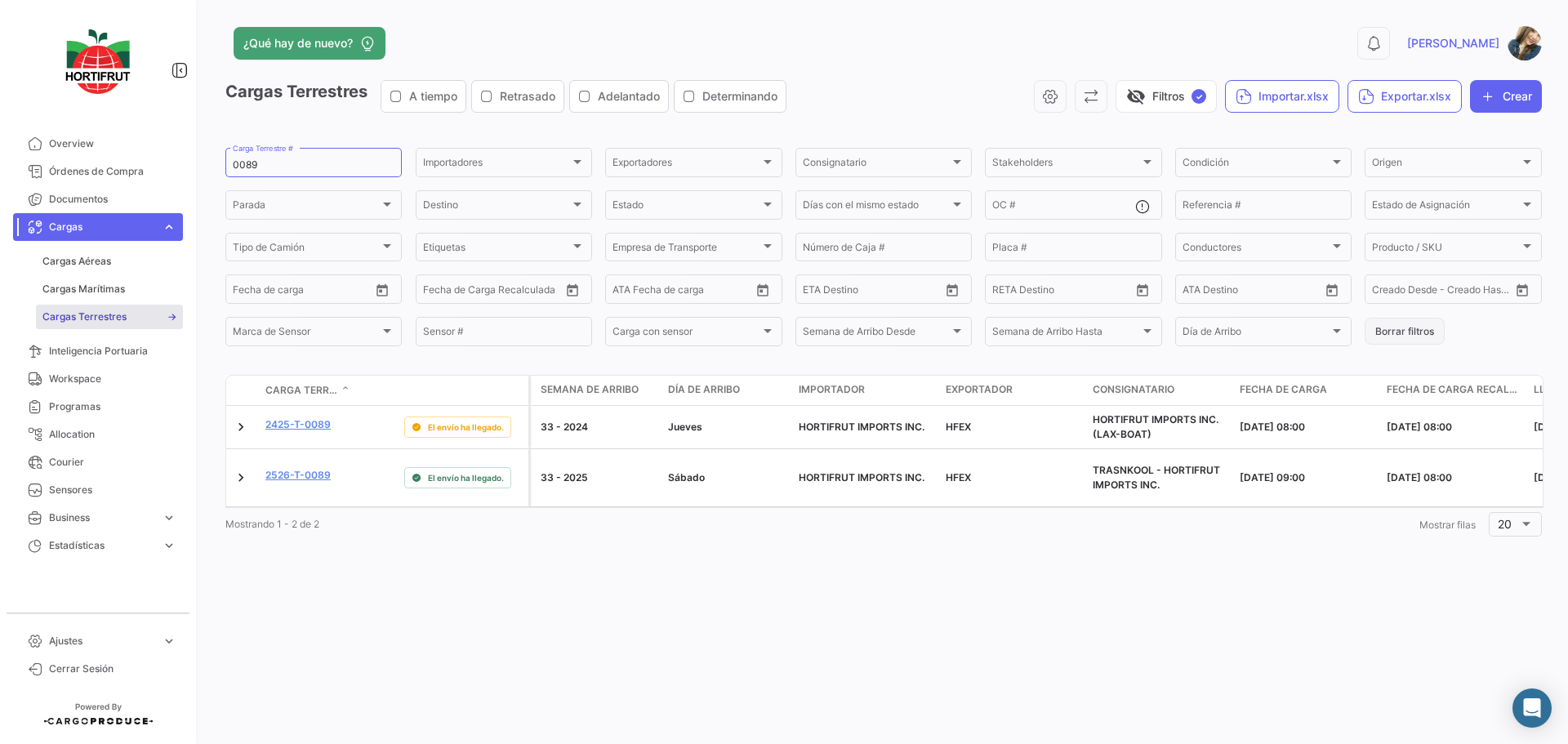
click at [1382, 326] on button "Borrar filtros" at bounding box center [1405, 331] width 80 height 27
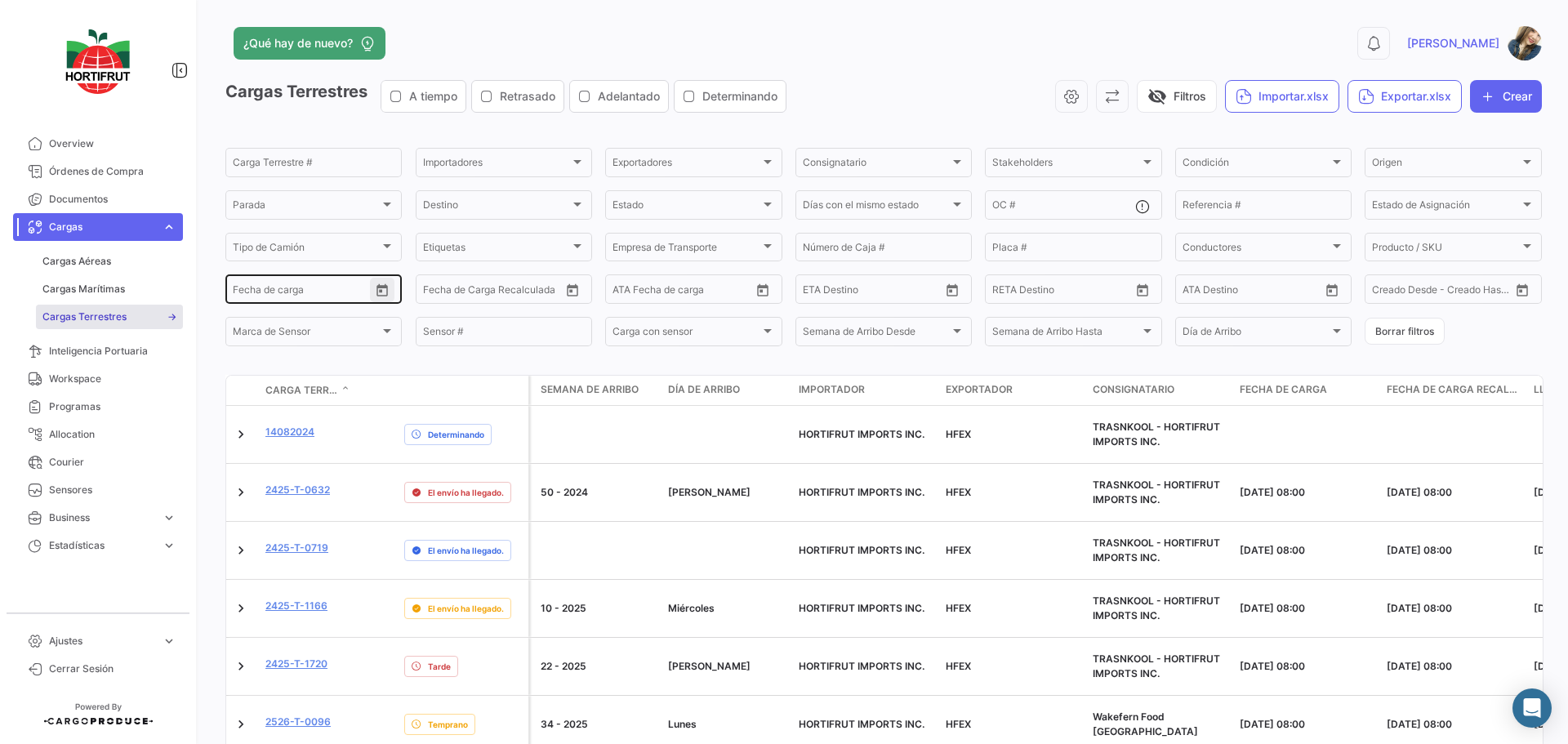
click at [389, 289] on icon "Open calendar" at bounding box center [382, 291] width 15 height 15
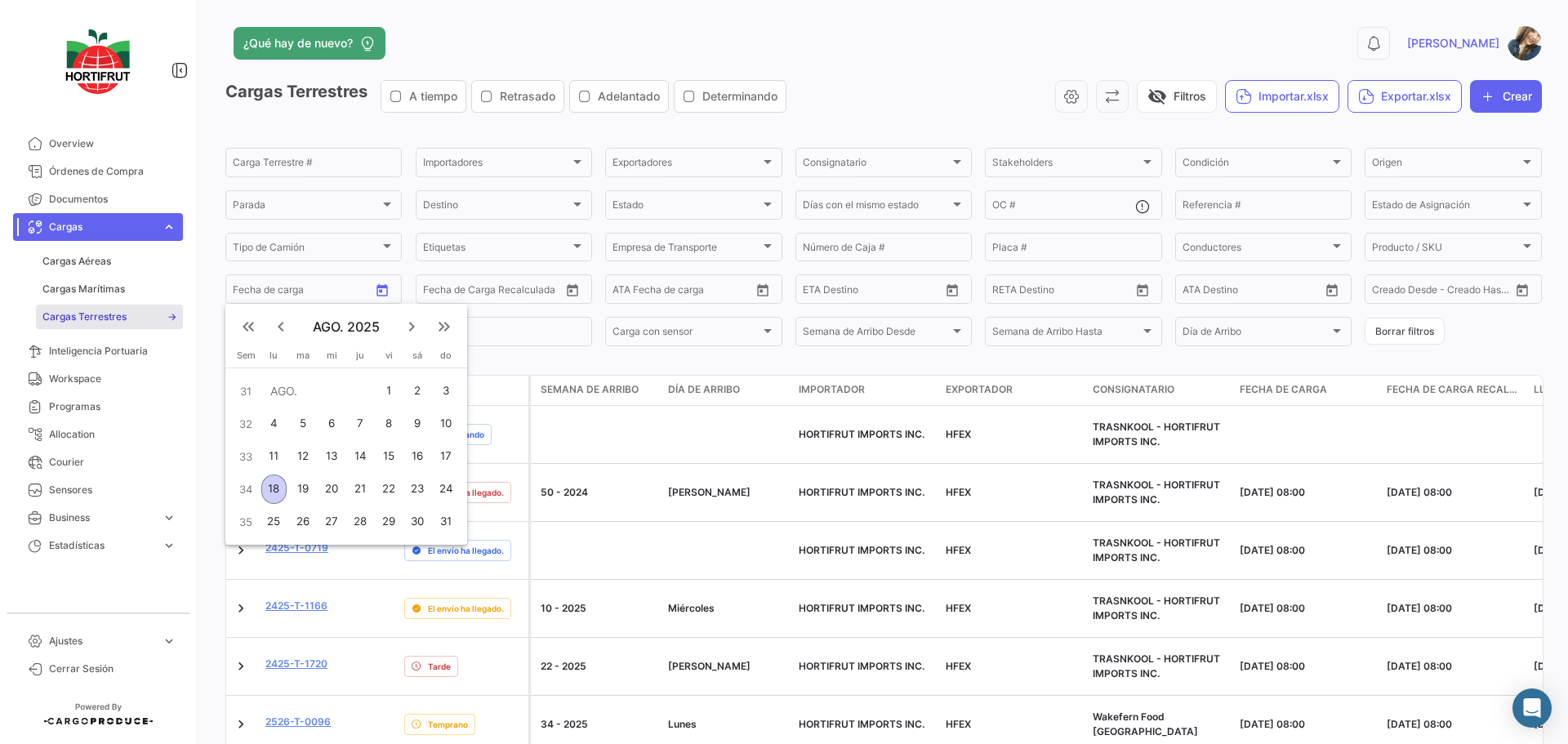
click at [457, 450] on div "17" at bounding box center [446, 456] width 27 height 29
type input "[DATE]"
click at [266, 488] on div "18" at bounding box center [273, 489] width 26 height 29
type input "[DATE]"
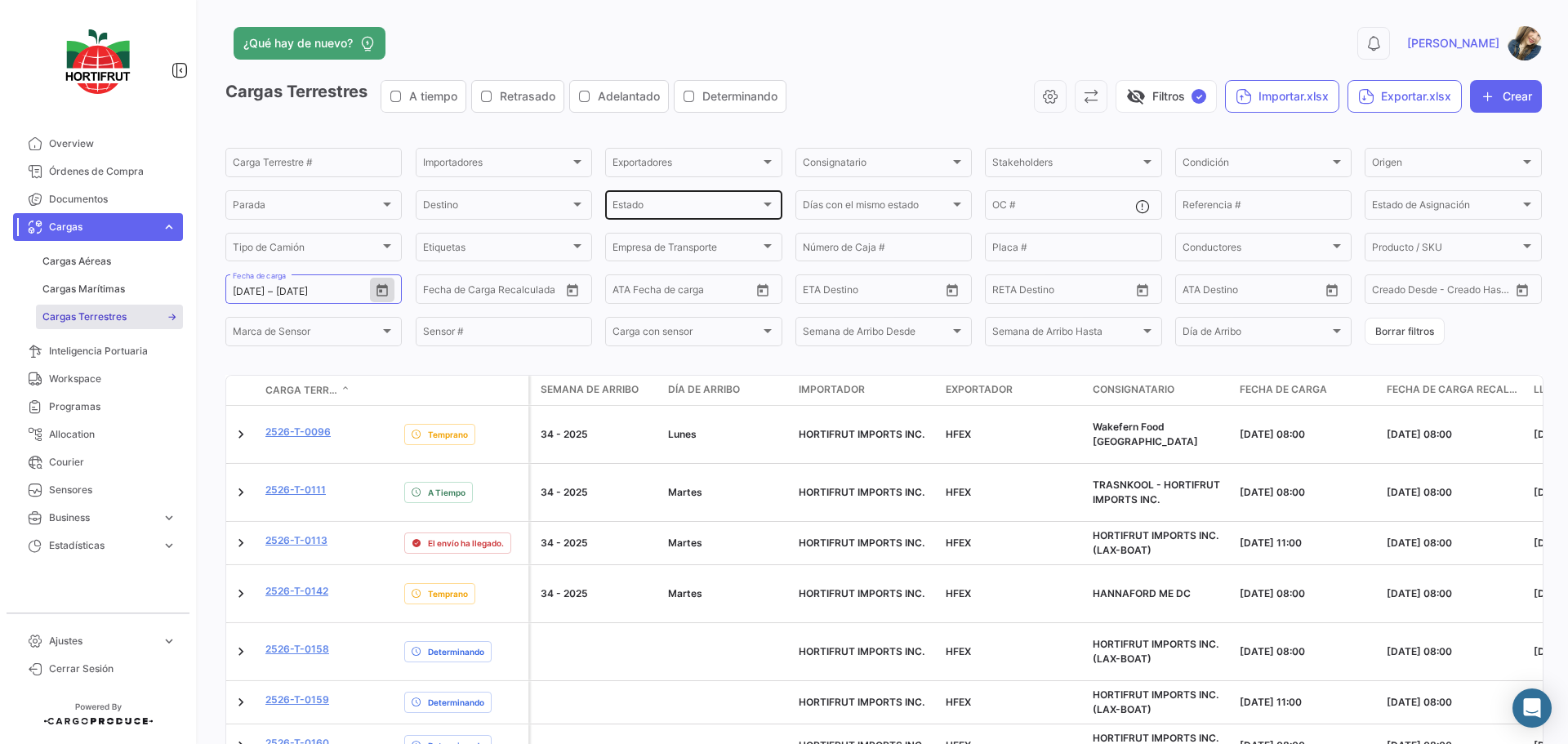
click at [712, 217] on div "Estado Estado" at bounding box center [693, 204] width 162 height 31
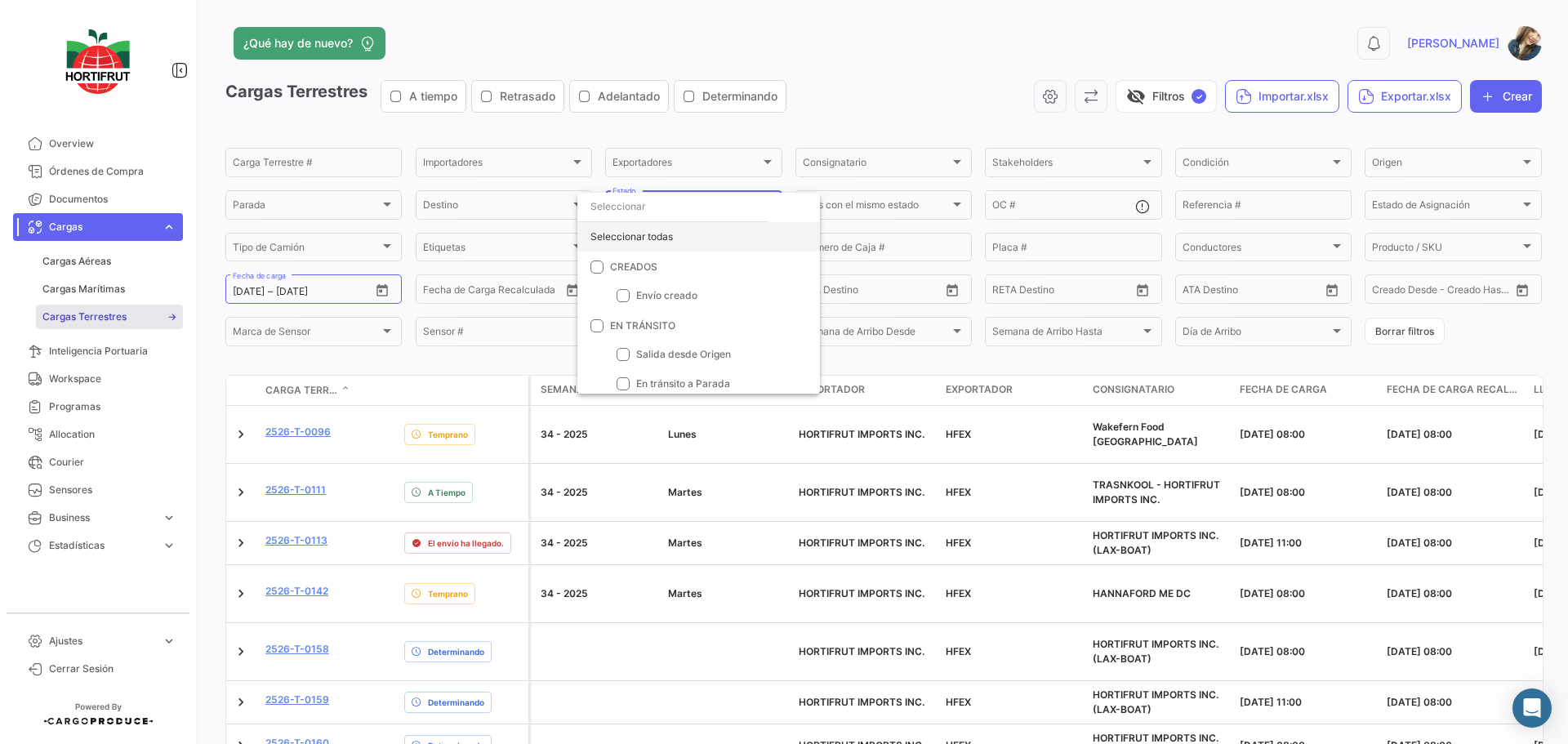
click at [685, 242] on div "Seleccionar todas" at bounding box center [699, 236] width 243 height 29
checkbox input "true"
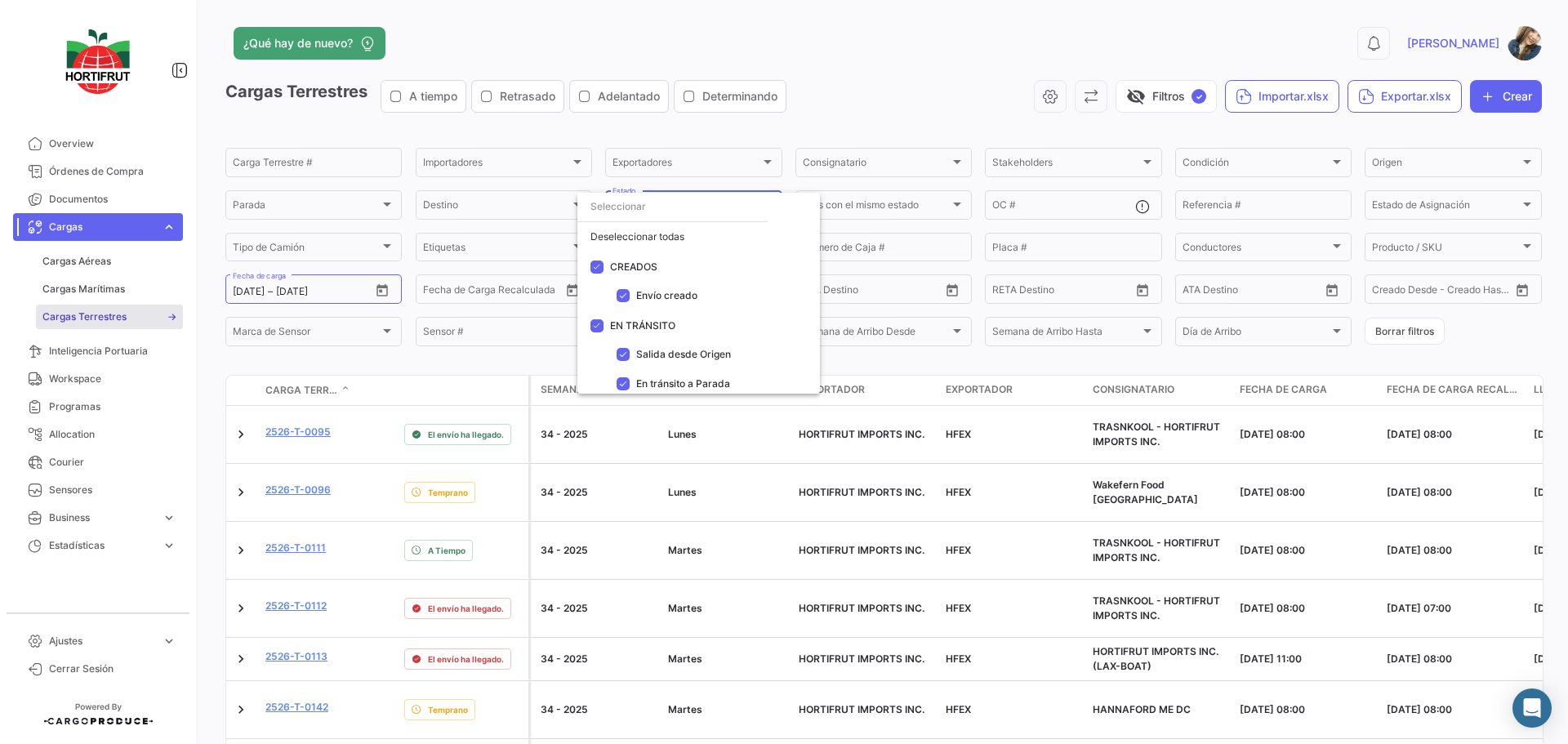
click at [1257, 167] on div at bounding box center [784, 372] width 1568 height 744
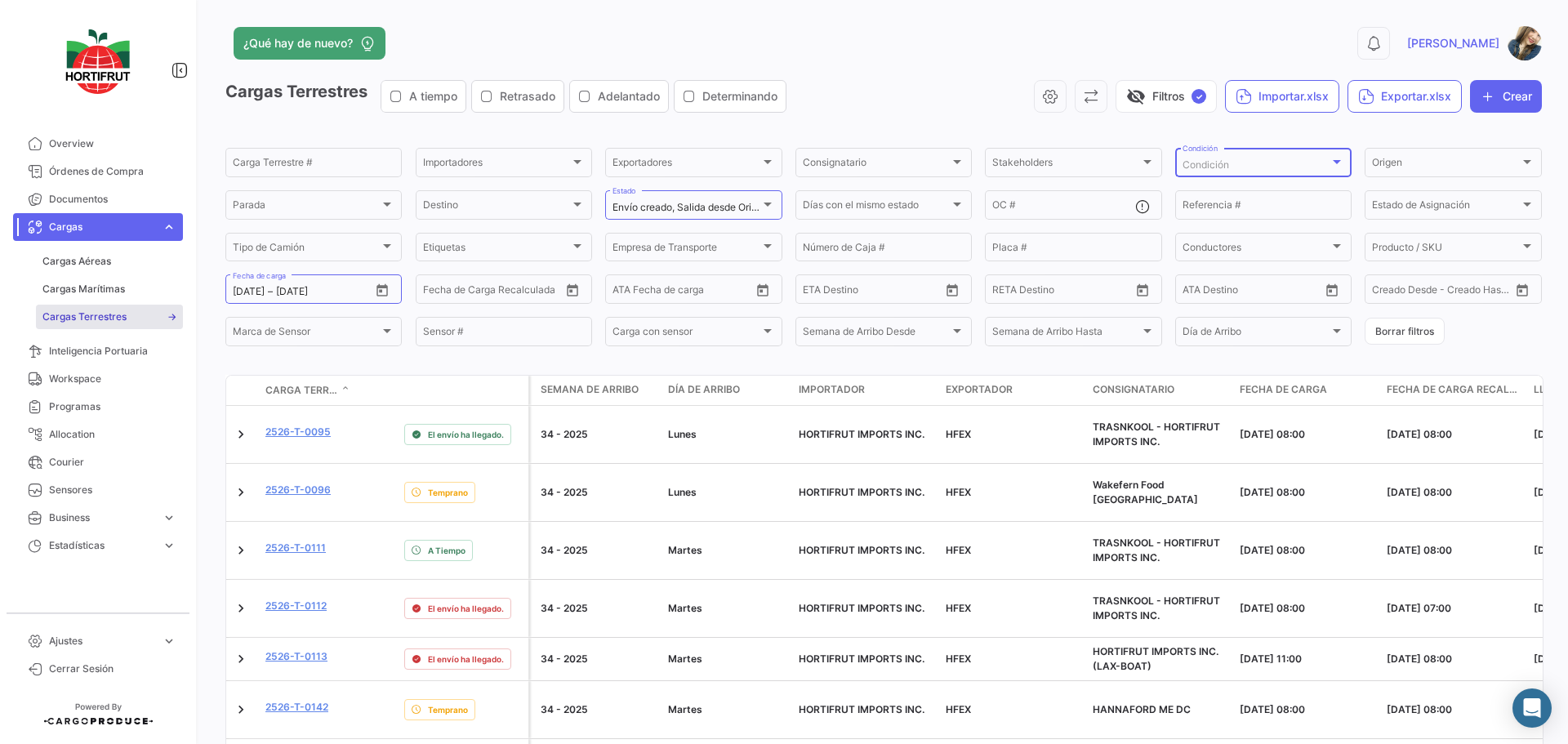
click at [1262, 167] on div "Condición" at bounding box center [1256, 165] width 147 height 12
click at [1245, 197] on div "Seleccionar todas" at bounding box center [1266, 194] width 243 height 29
checkbox input "true"
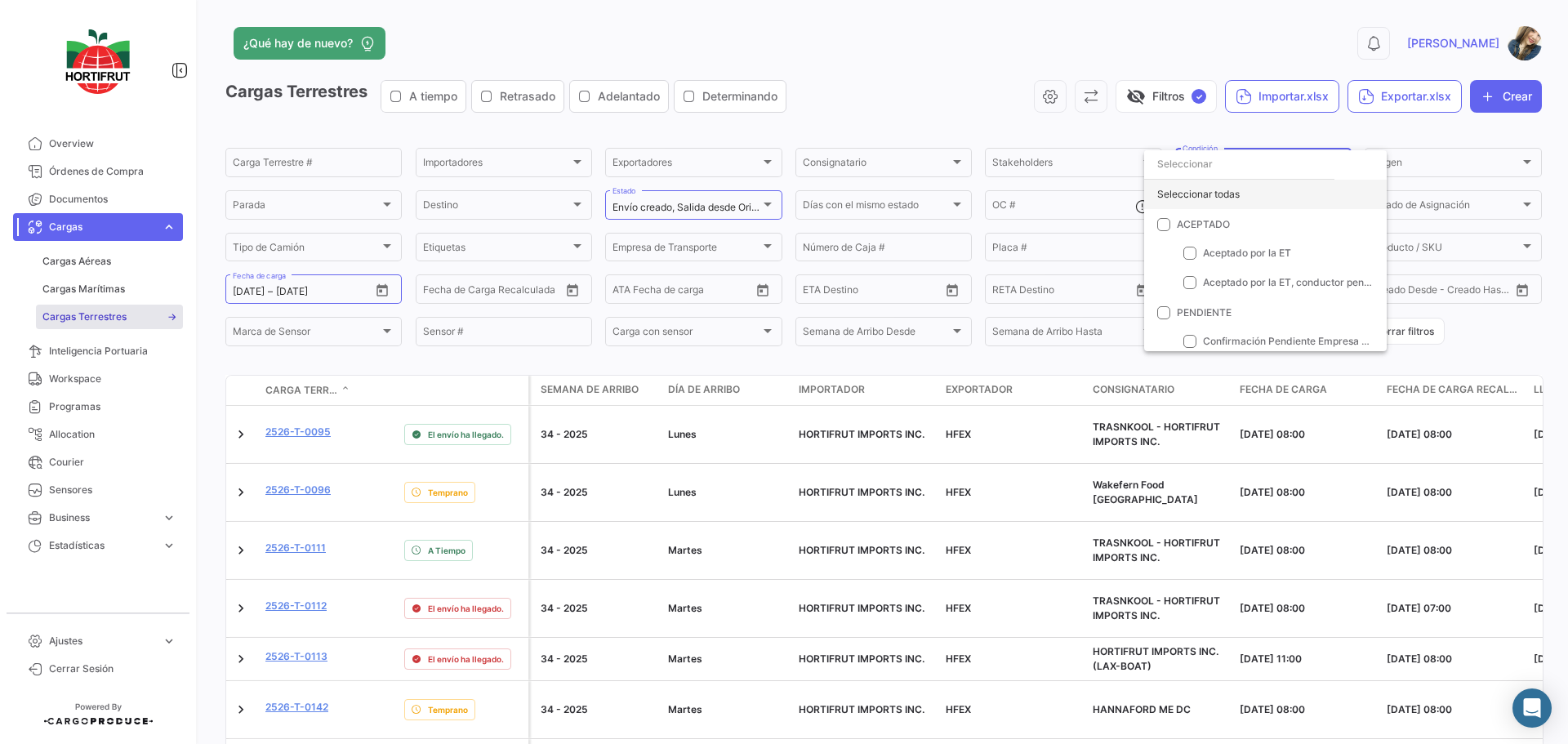
checkbox input "true"
click at [730, 364] on div at bounding box center [784, 372] width 1568 height 744
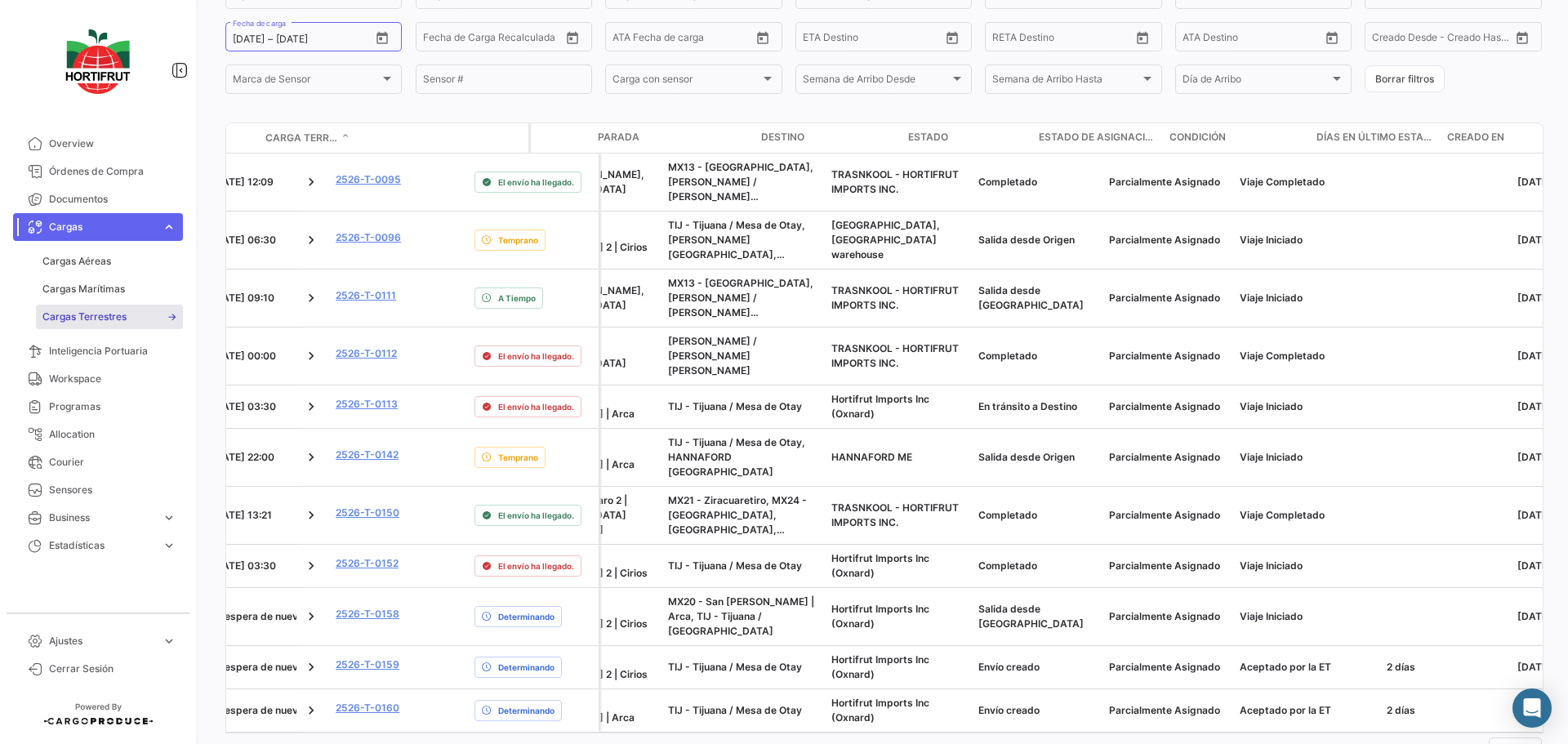
scroll to position [0, 1648]
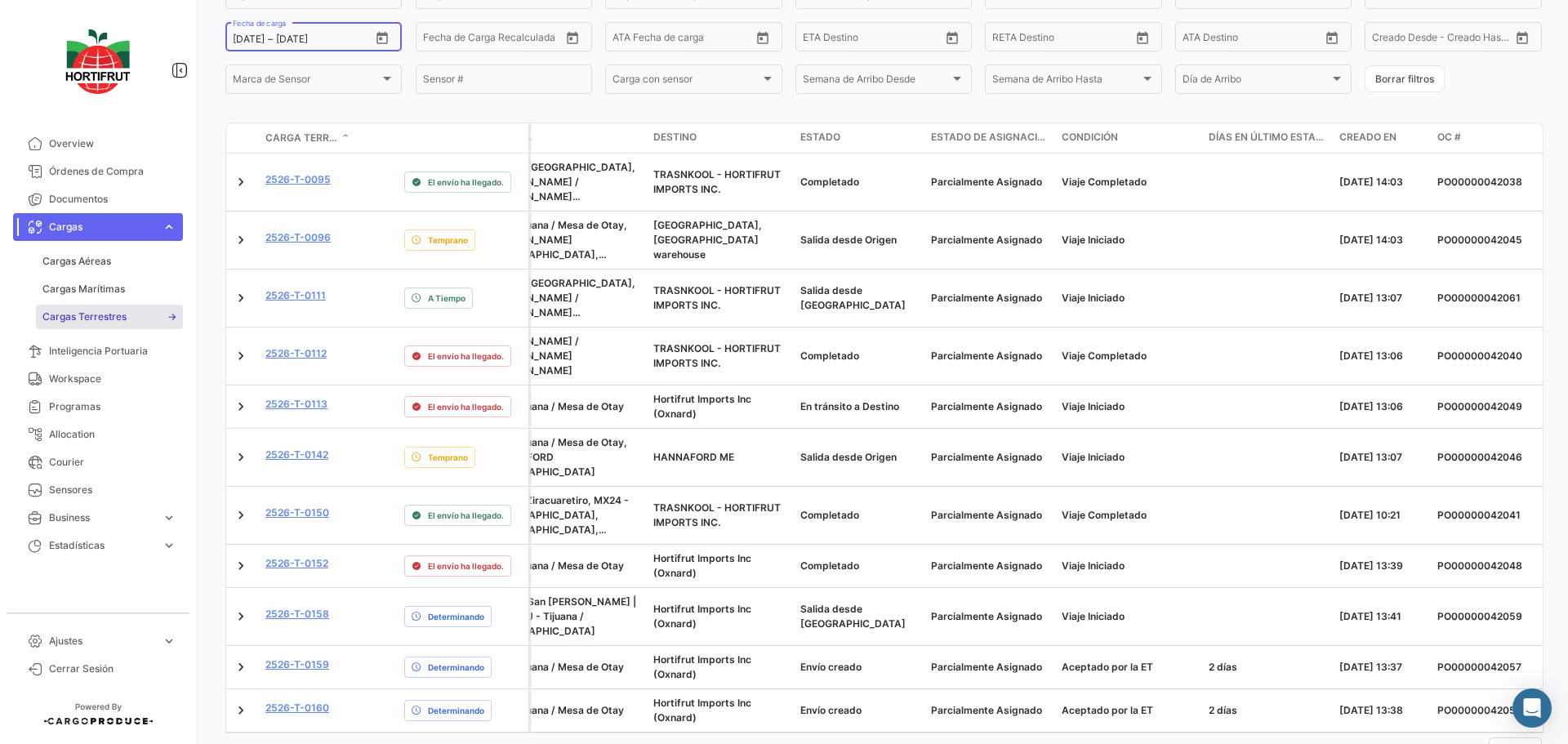
click at [380, 35] on icon "Open calendar" at bounding box center [383, 37] width 12 height 12
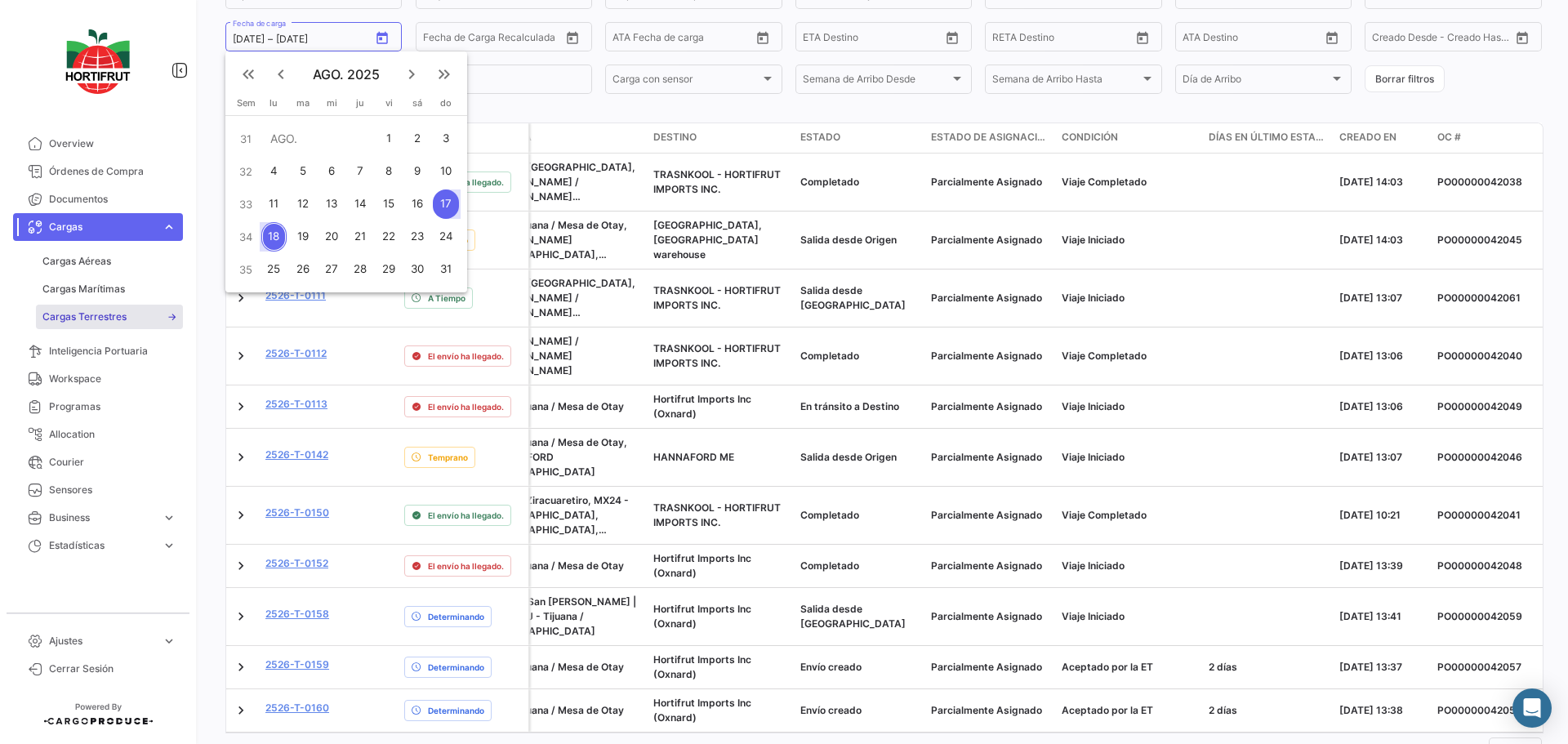
click at [453, 202] on div "17" at bounding box center [446, 204] width 27 height 29
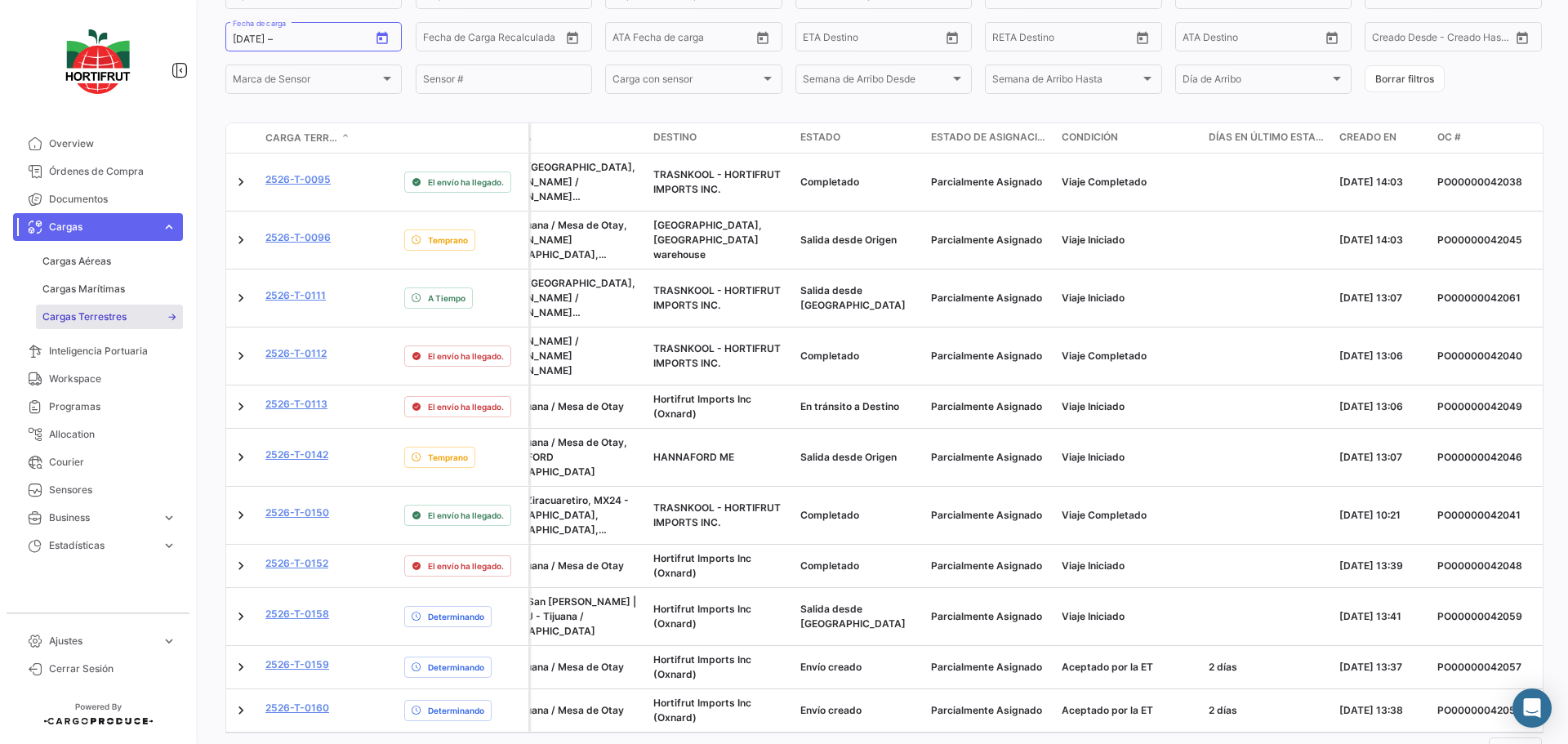
type input "[DATE]"
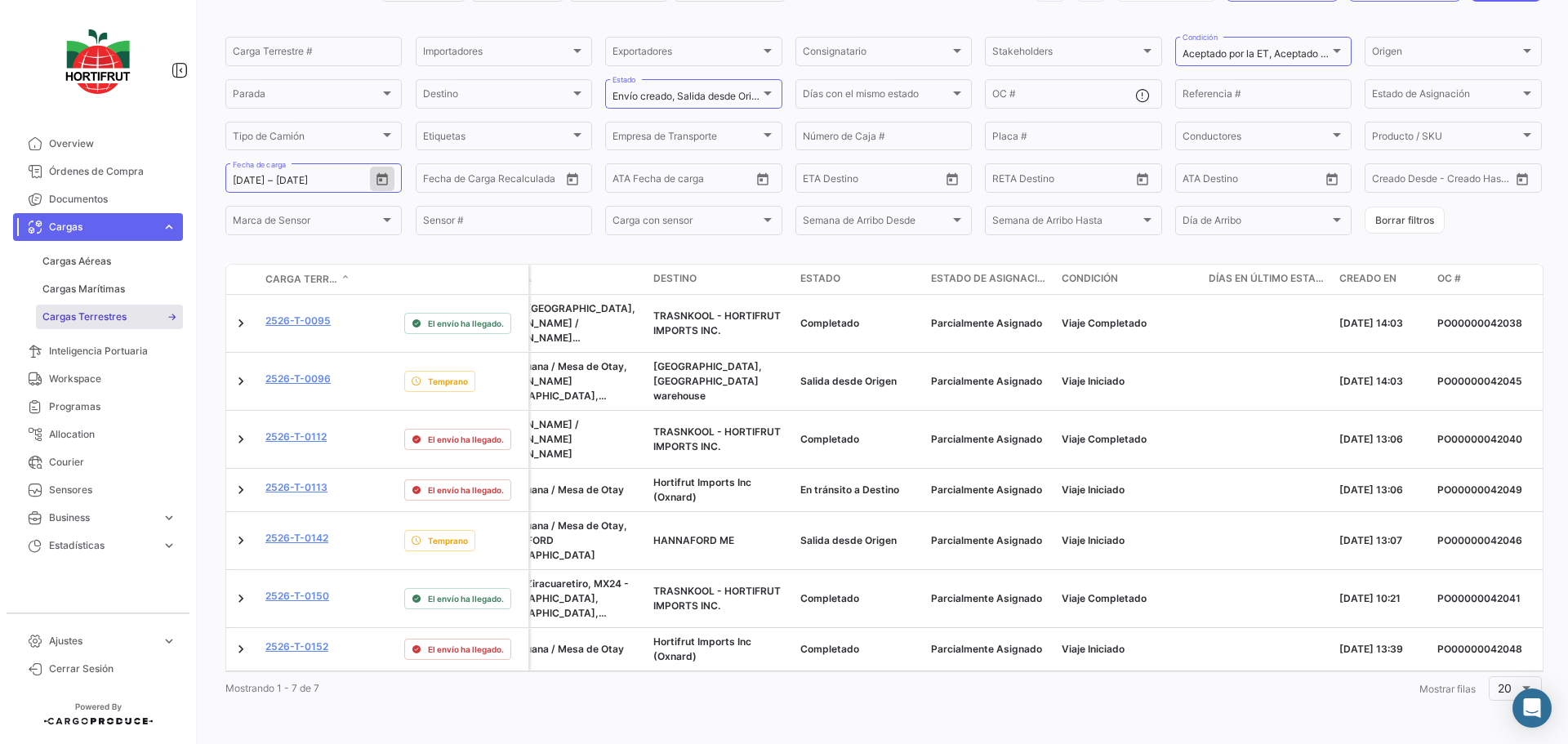
scroll to position [80, 0]
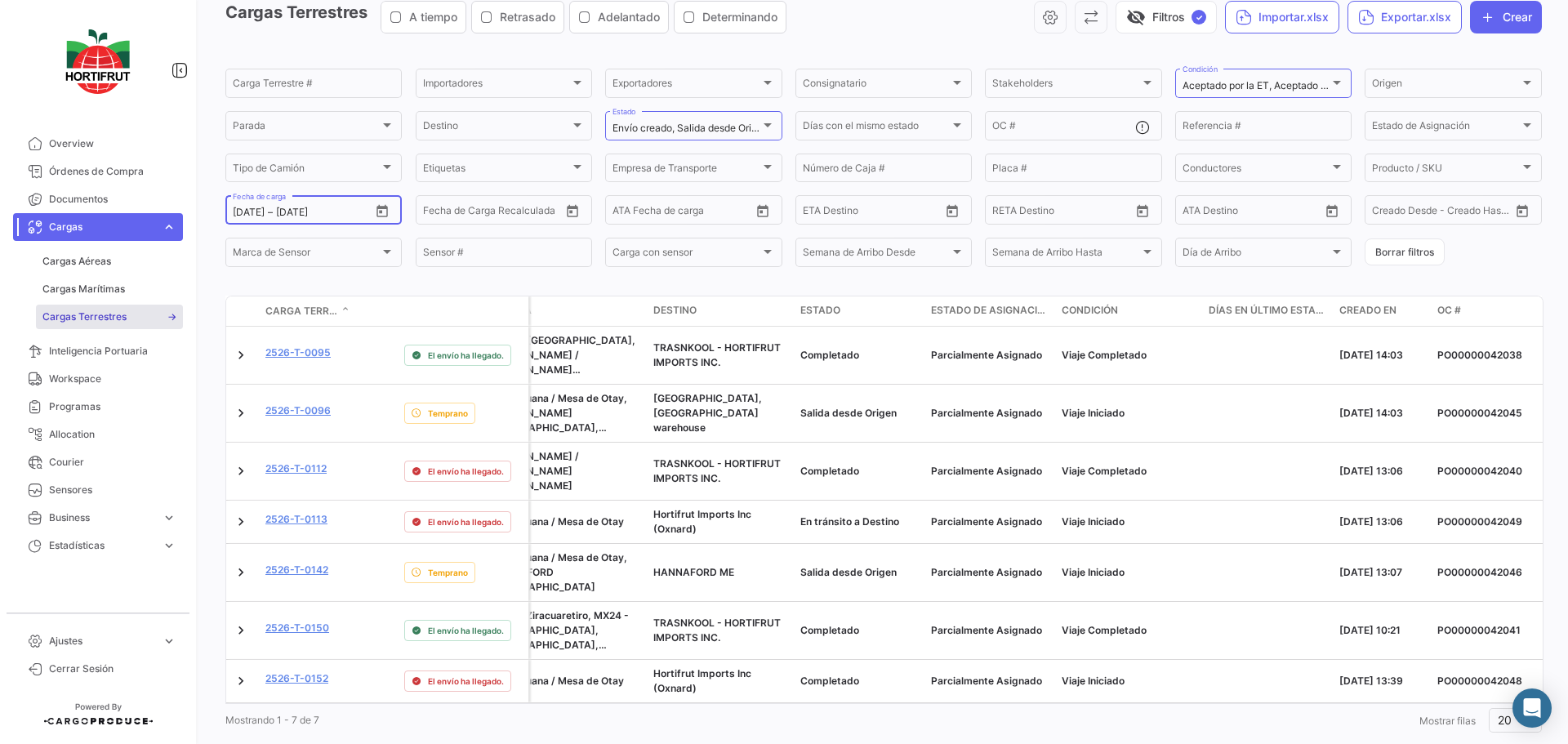
click at [384, 214] on icon "Open calendar" at bounding box center [382, 211] width 15 height 15
click at [277, 412] on div "18" at bounding box center [273, 409] width 26 height 29
type input "[DATE]"
click at [277, 412] on div "18" at bounding box center [273, 409] width 26 height 29
type input "[DATE]"
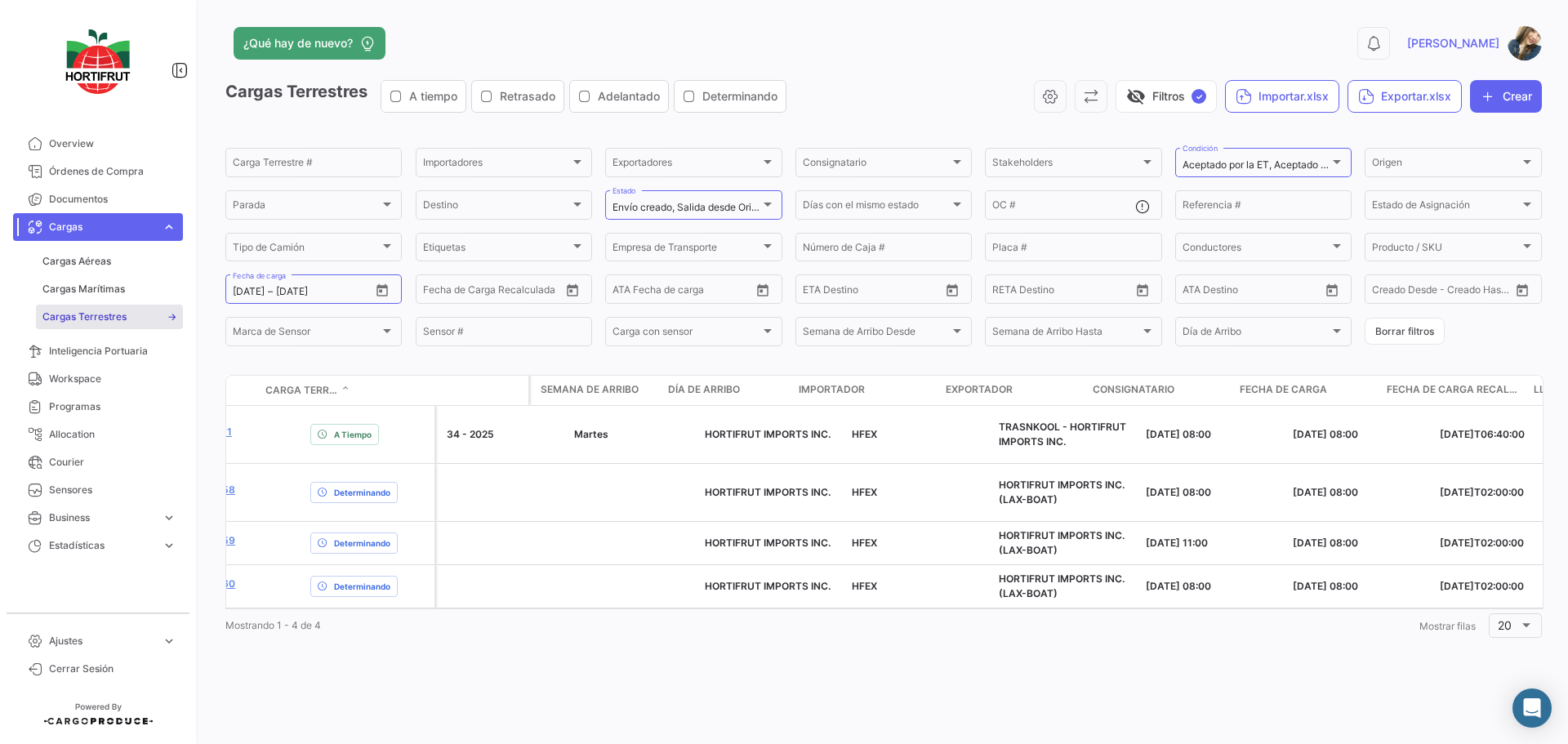
scroll to position [0, 0]
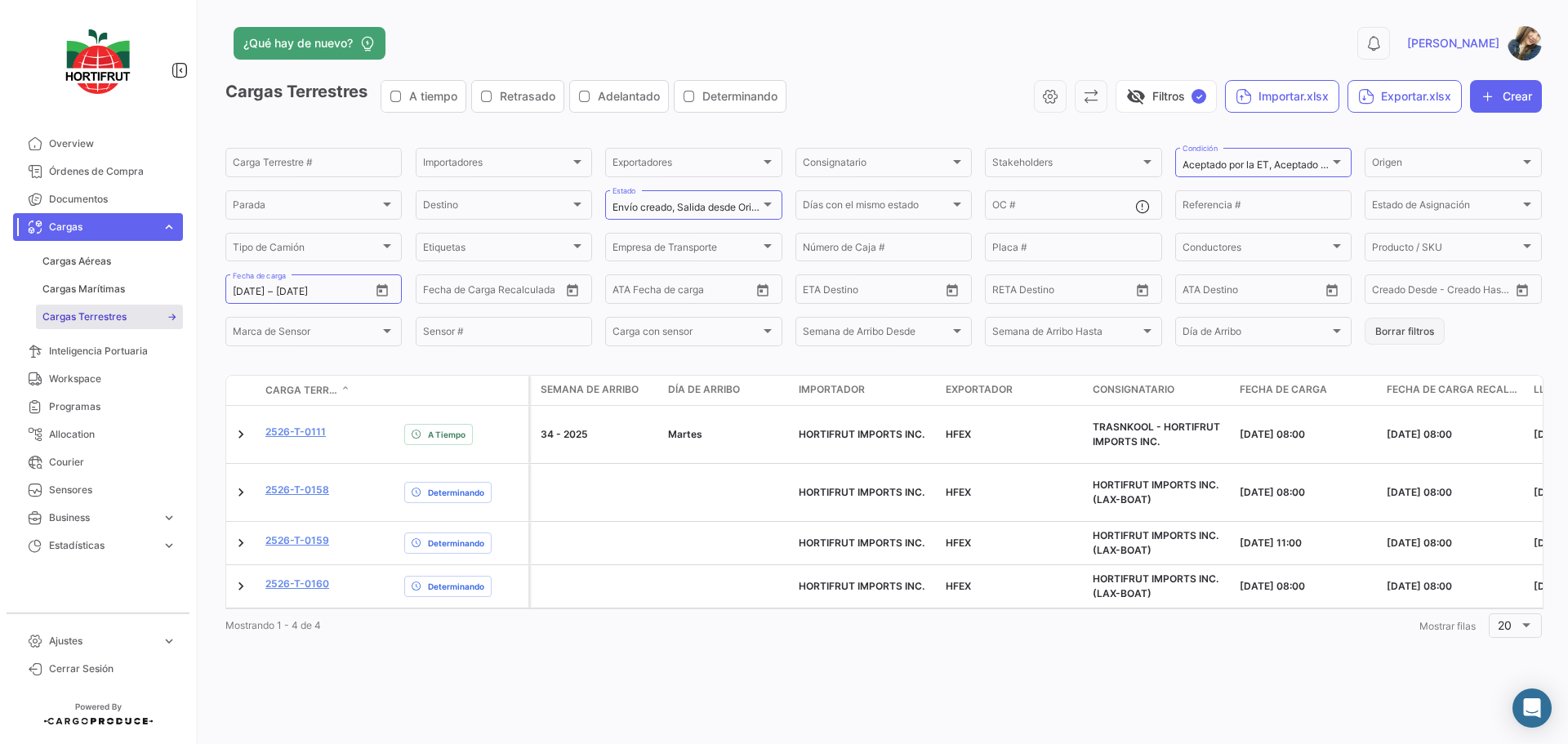
click at [1384, 331] on button "Borrar filtros" at bounding box center [1405, 331] width 80 height 27
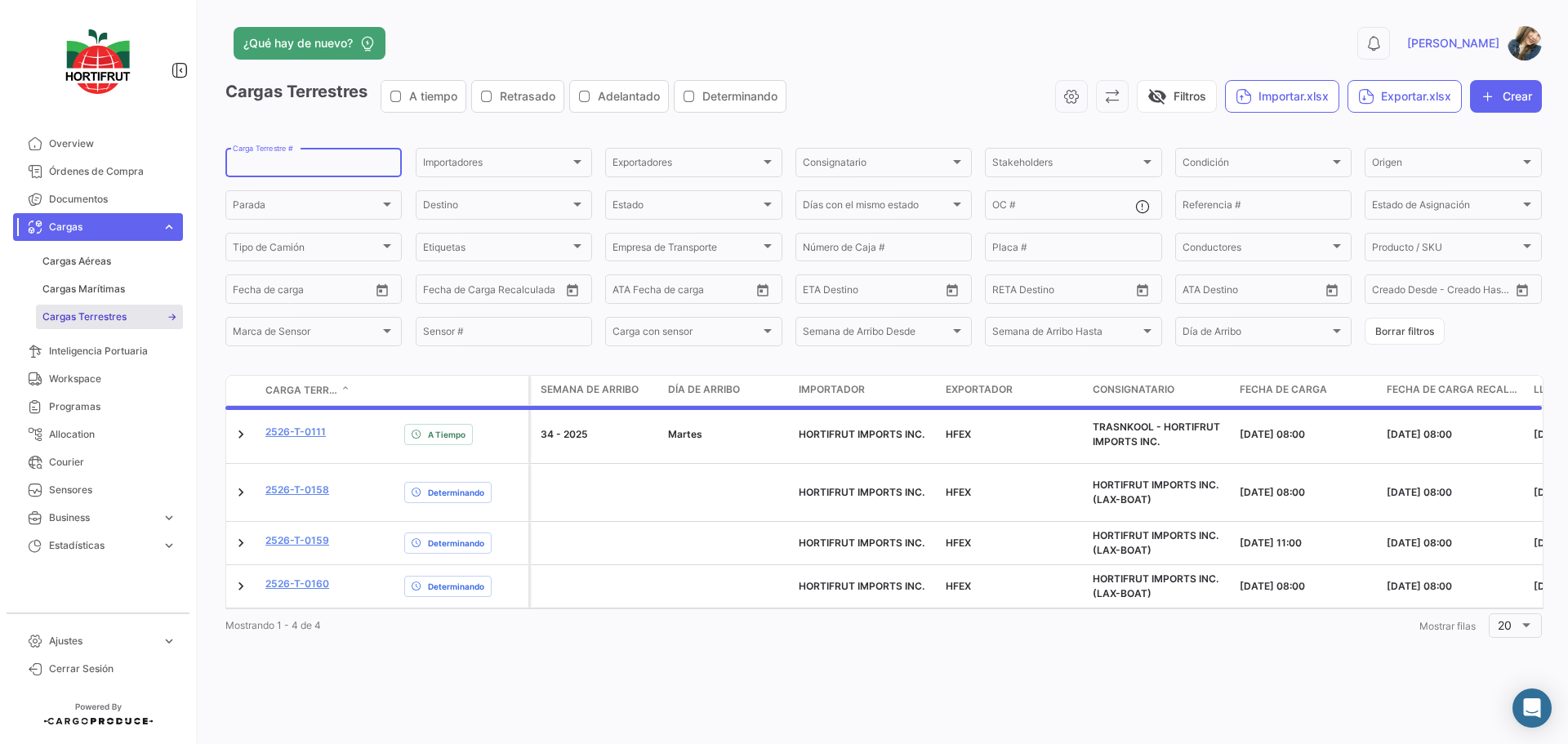
click at [313, 166] on input "Carga Terrestre #" at bounding box center [313, 165] width 162 height 12
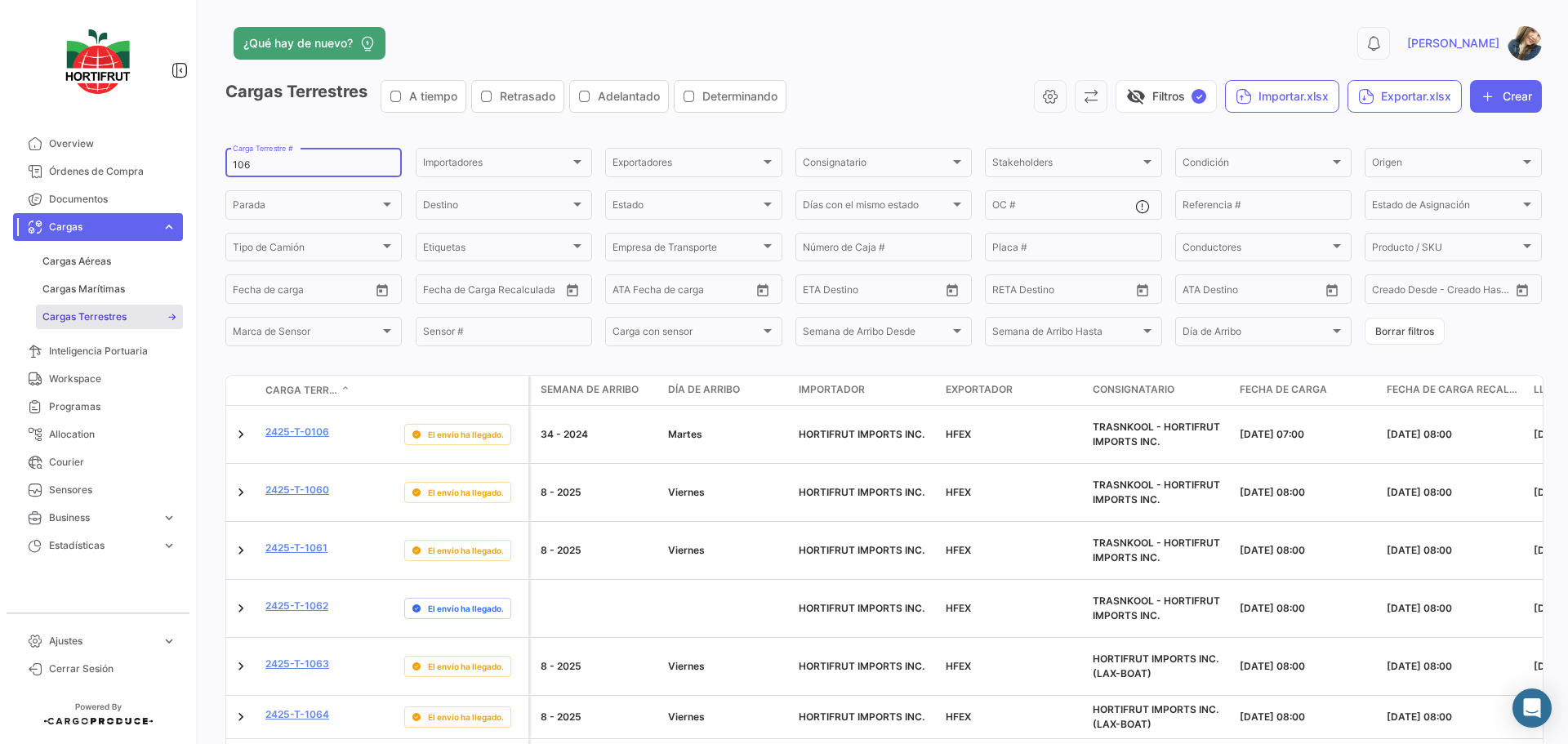
click at [233, 158] on div "106 Carga Terrestre #" at bounding box center [313, 161] width 162 height 31
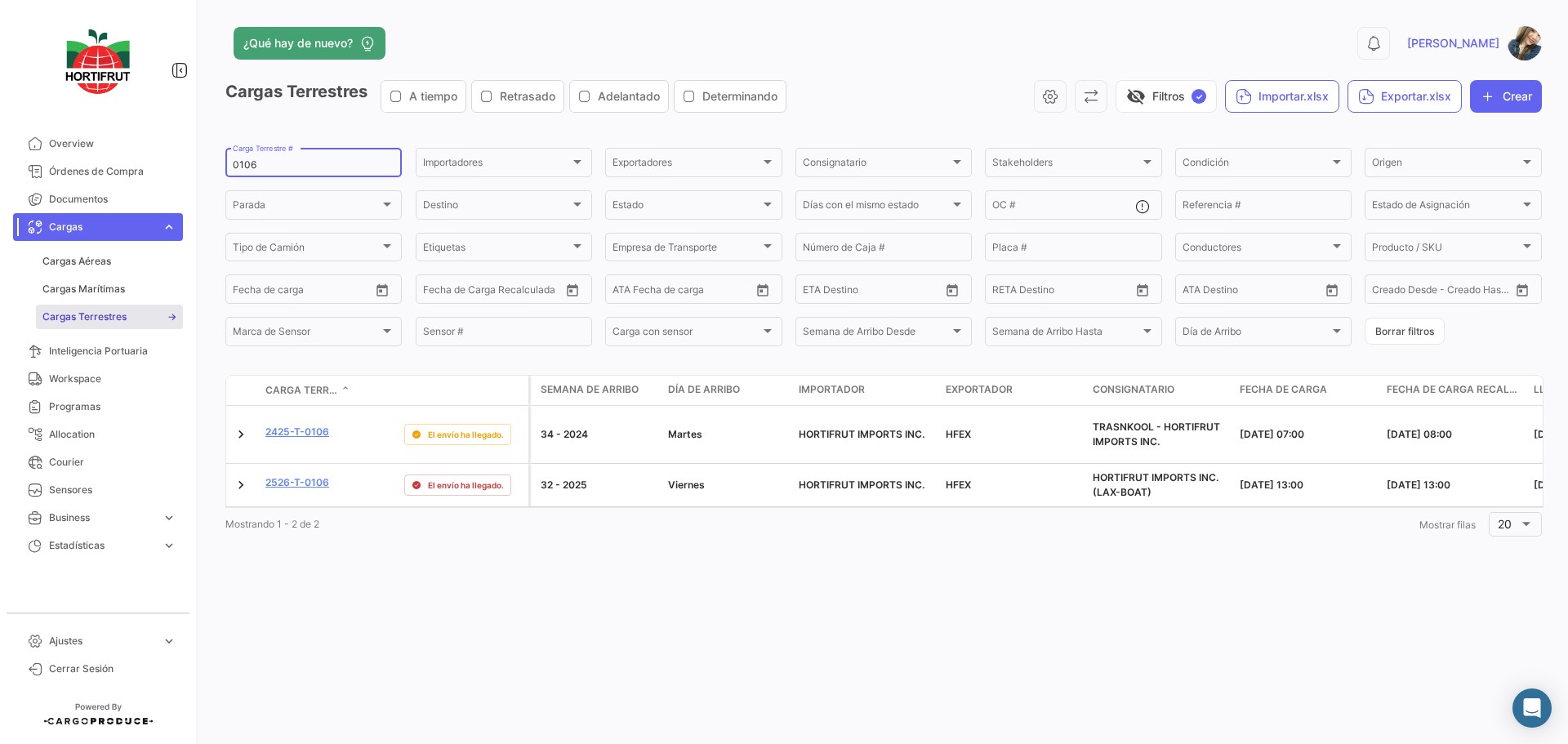
click at [285, 165] on input "0106" at bounding box center [313, 165] width 162 height 12
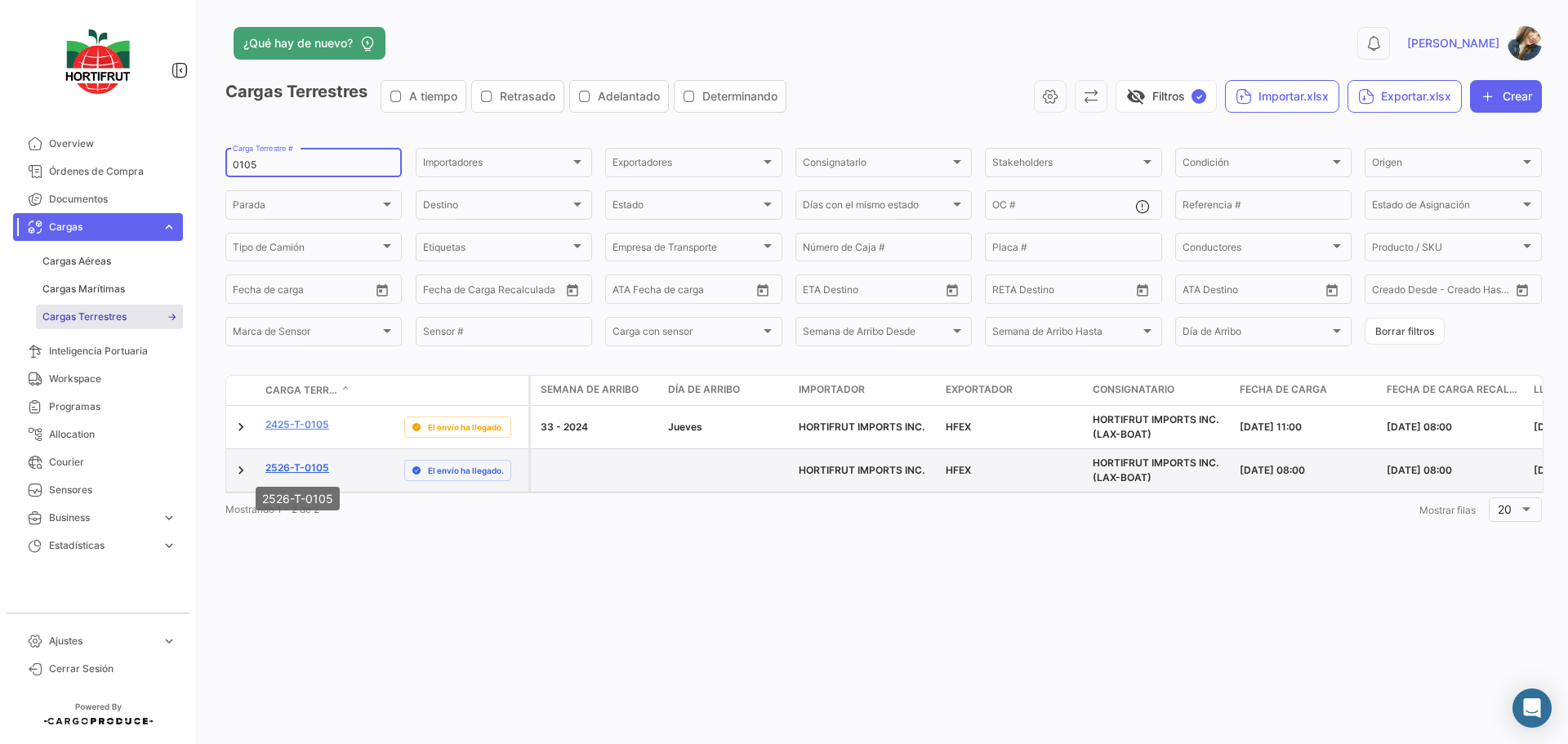
type input "0105"
click at [320, 468] on link "2526-T-0105" at bounding box center [297, 468] width 64 height 15
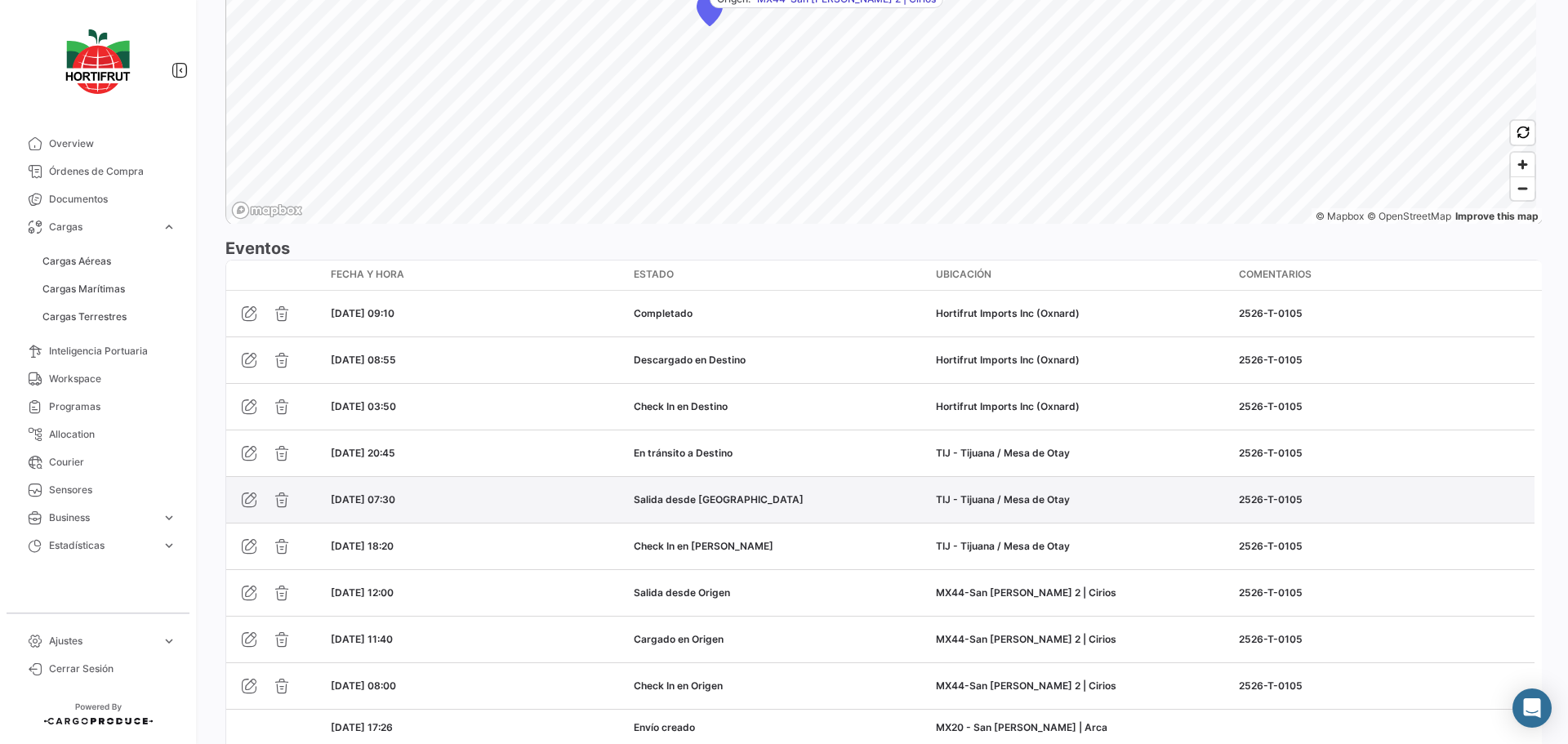
scroll to position [1255, 0]
